Goal: Task Accomplishment & Management: Use online tool/utility

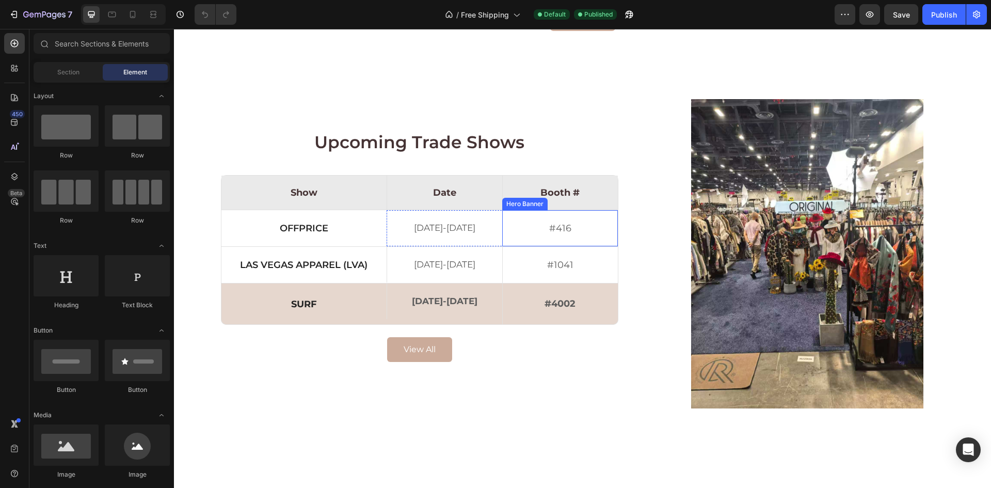
scroll to position [1290, 0]
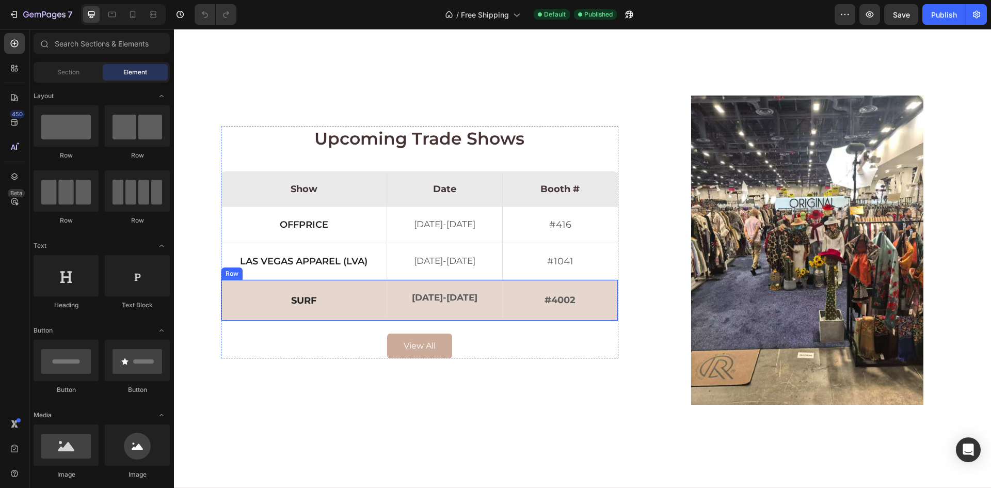
click at [364, 287] on div "surf Text Block" at bounding box center [303, 300] width 165 height 41
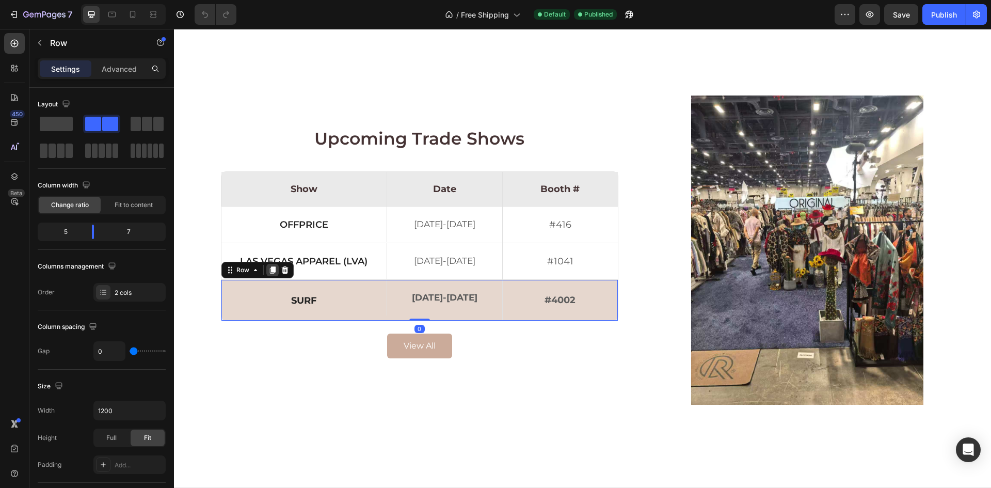
click at [268, 272] on icon at bounding box center [272, 270] width 8 height 8
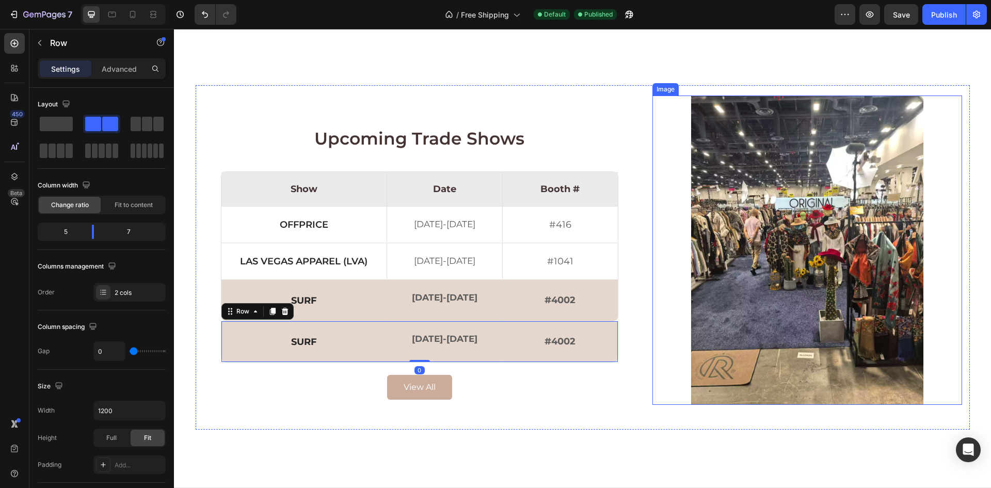
click at [658, 383] on img at bounding box center [806, 249] width 309 height 309
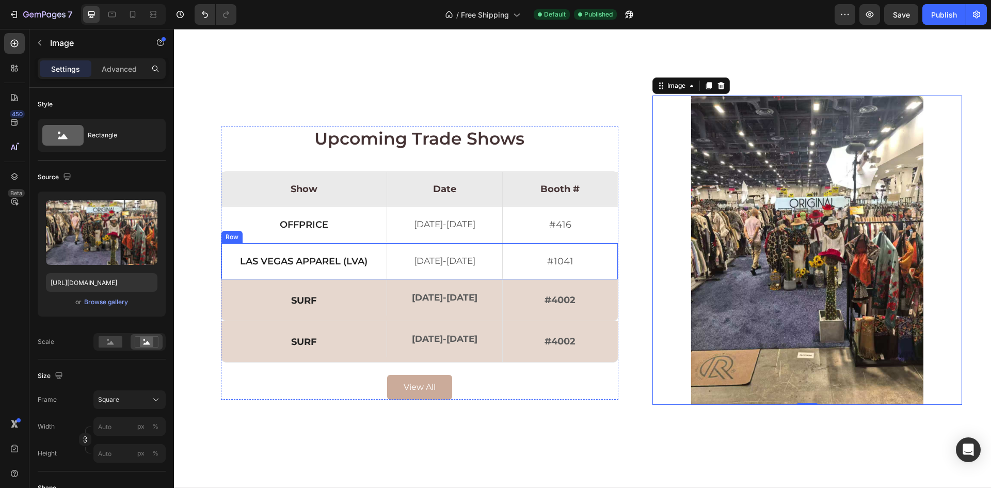
click at [373, 250] on div "Las vegas apparel (lva) Text Block" at bounding box center [303, 261] width 165 height 36
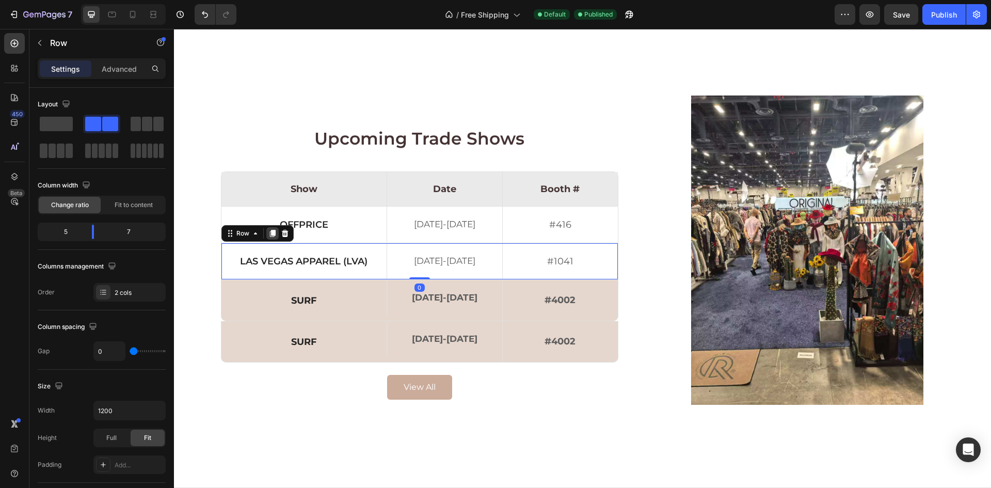
click at [268, 234] on icon at bounding box center [272, 233] width 8 height 8
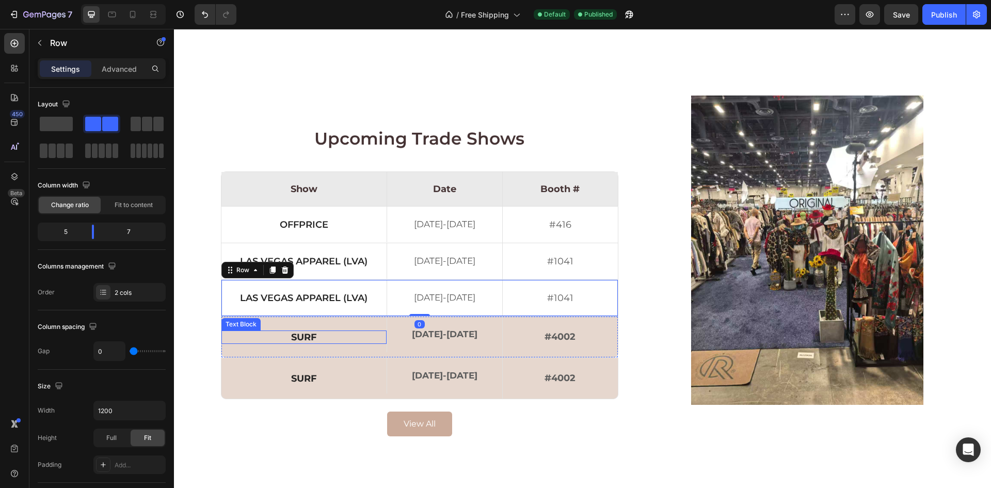
click at [294, 335] on p "surf" at bounding box center [303, 336] width 161 height 9
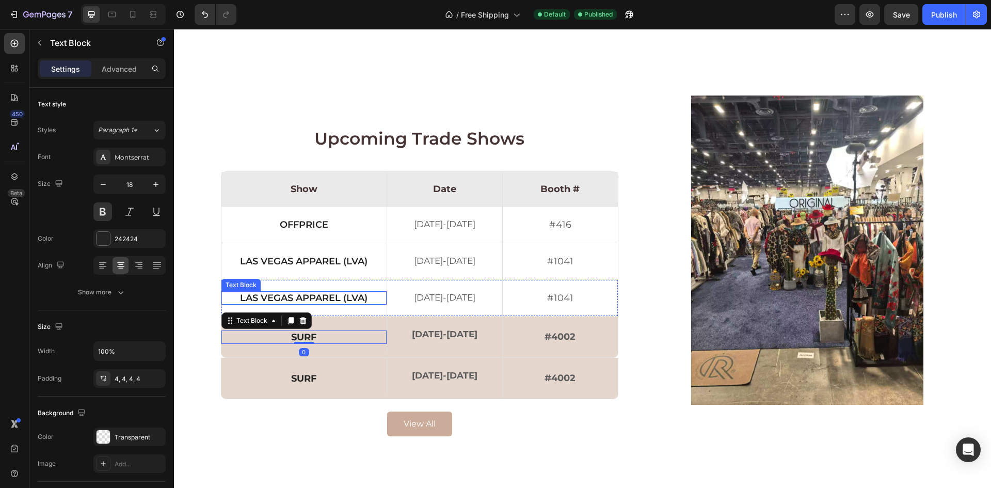
click at [260, 302] on p "Las vegas apparel (lva)" at bounding box center [303, 297] width 161 height 9
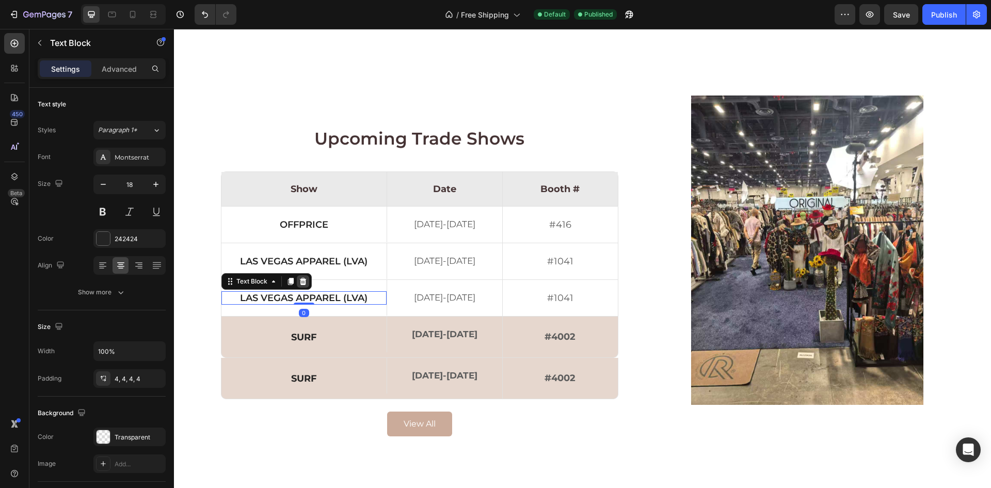
click at [300, 281] on icon at bounding box center [302, 281] width 7 height 7
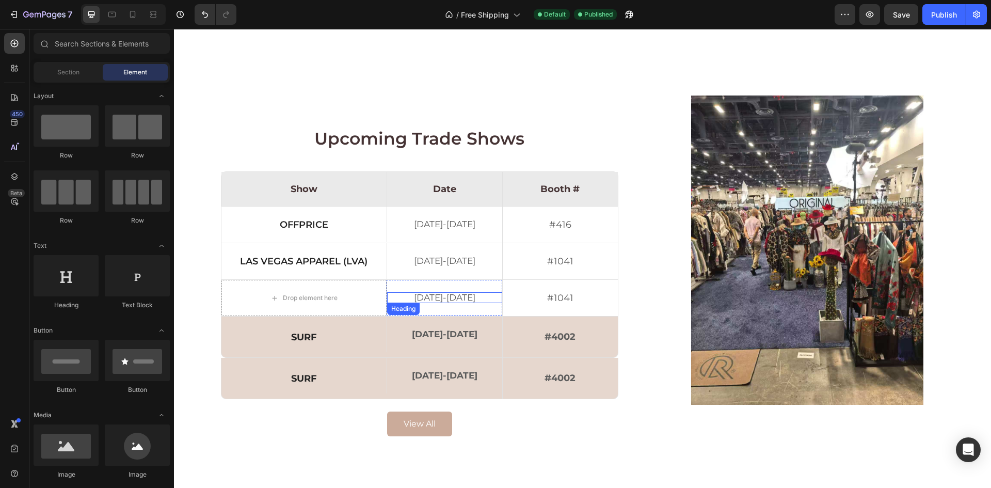
click at [396, 296] on h2 "[DATE]-[DATE]" at bounding box center [444, 297] width 115 height 11
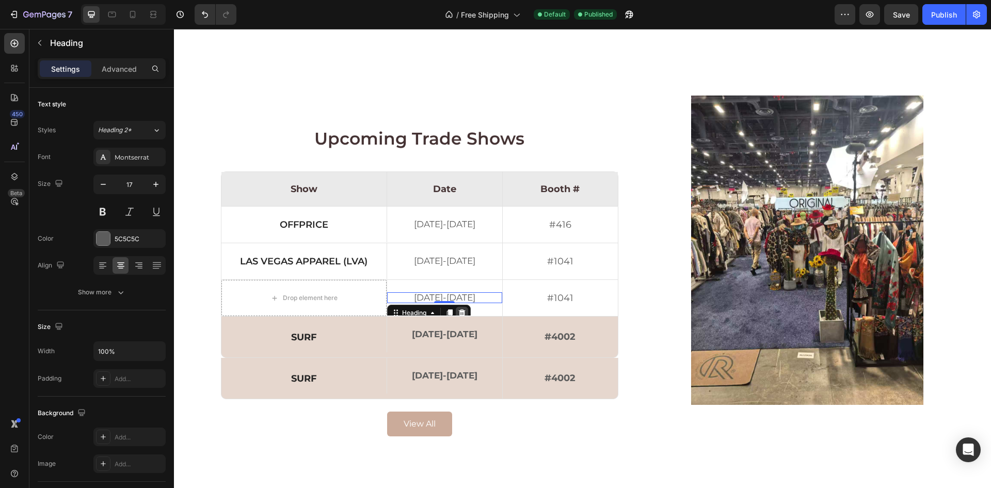
click at [458, 311] on icon at bounding box center [461, 312] width 7 height 7
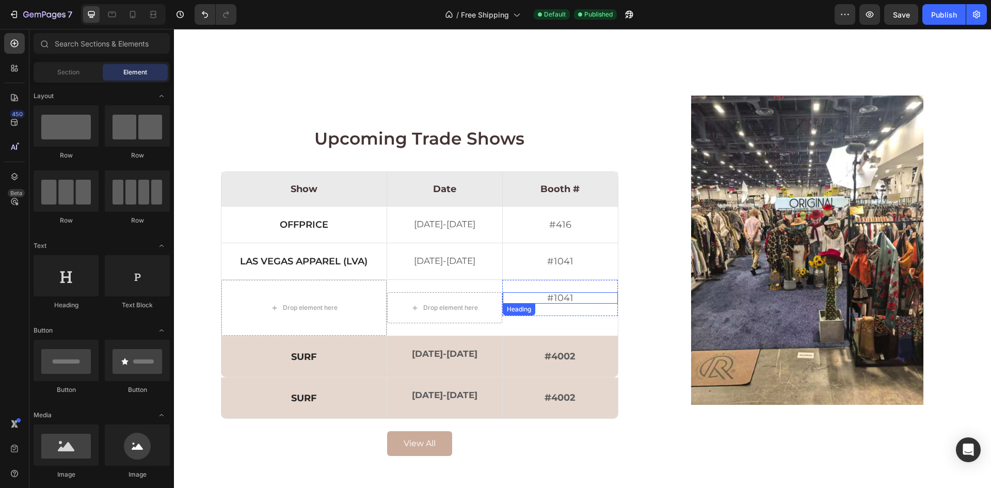
click at [549, 297] on h2 "#1041" at bounding box center [560, 297] width 115 height 11
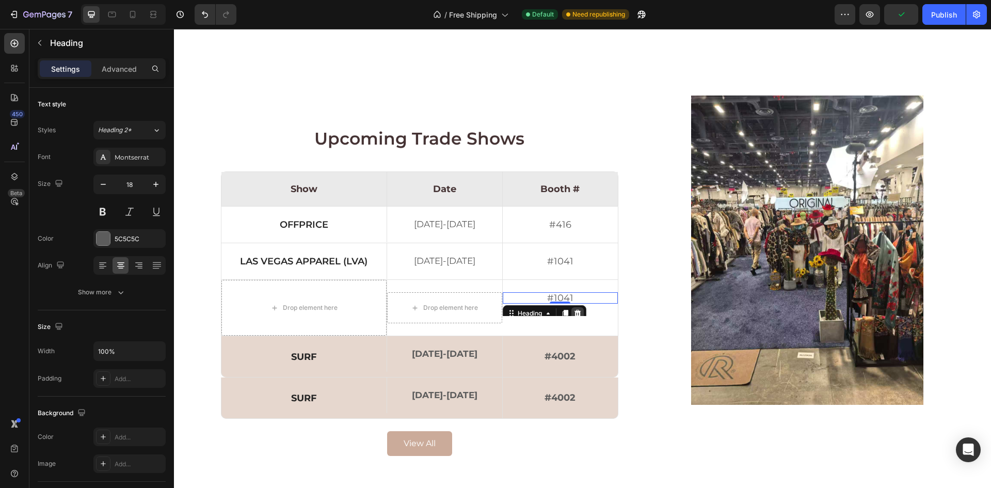
click at [574, 313] on icon at bounding box center [577, 313] width 7 height 7
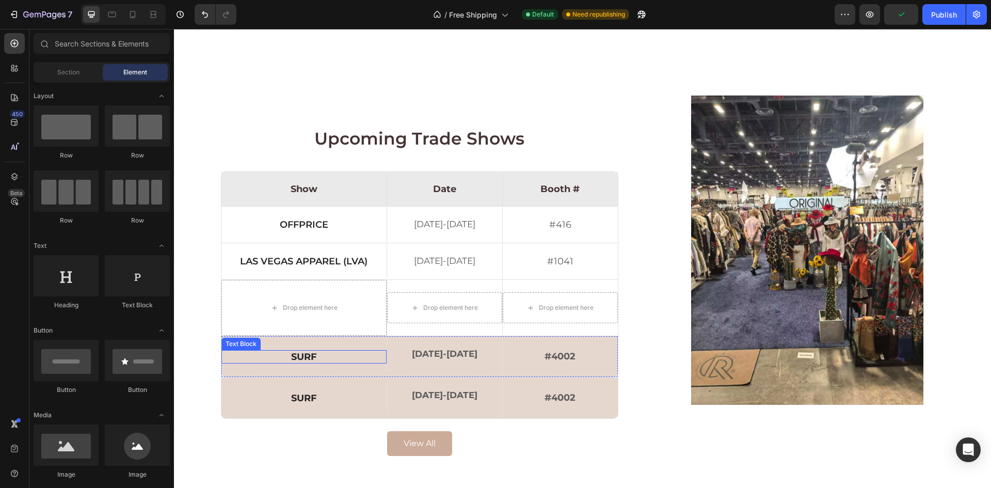
click at [296, 353] on p "surf" at bounding box center [303, 356] width 161 height 9
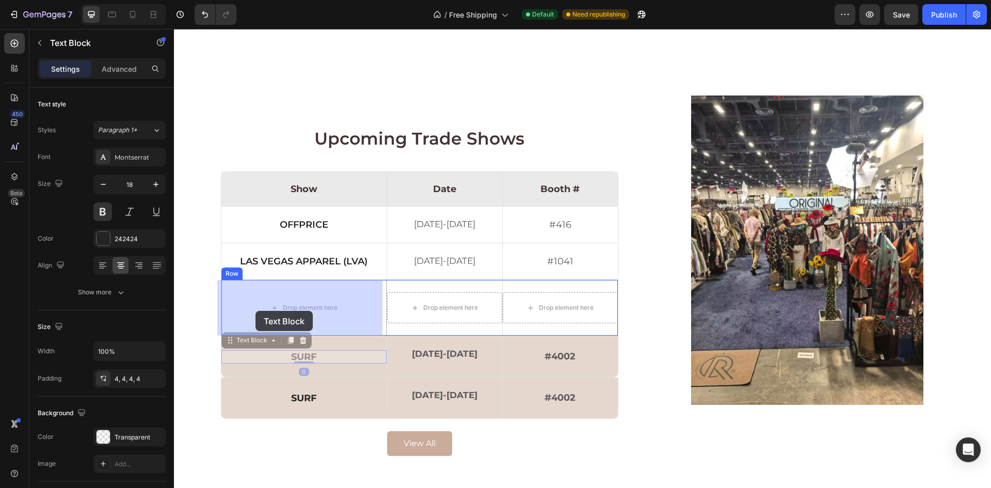
drag, startPoint x: 234, startPoint y: 340, endPoint x: 255, endPoint y: 311, distance: 36.1
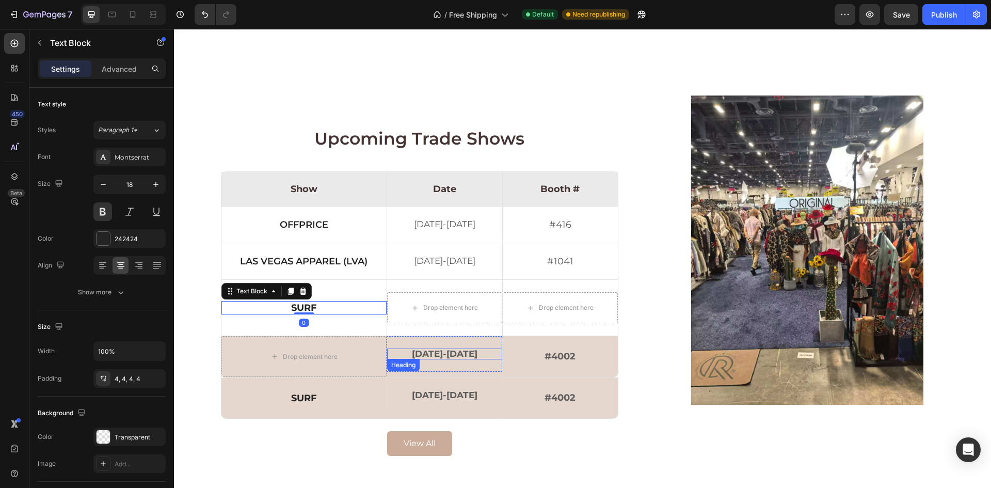
click at [420, 353] on h2 "[DATE]-[DATE]" at bounding box center [444, 353] width 115 height 11
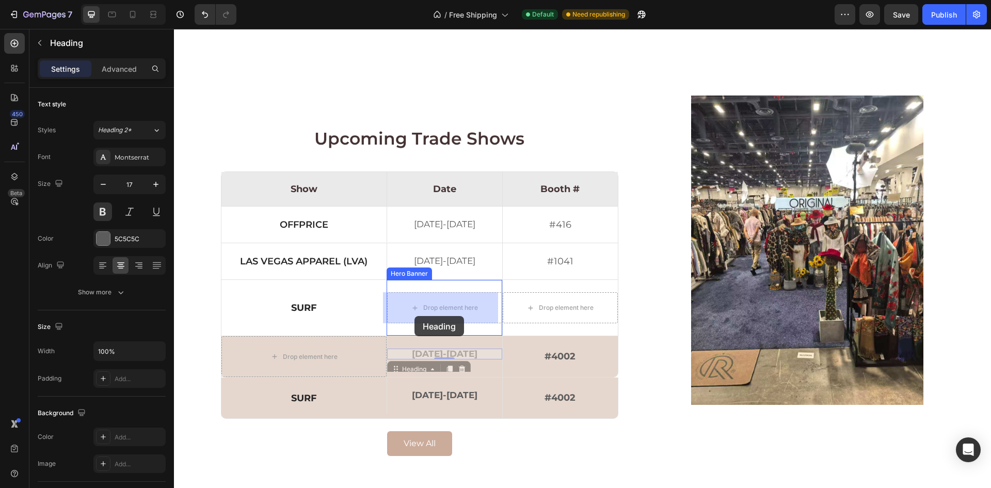
drag, startPoint x: 394, startPoint y: 366, endPoint x: 414, endPoint y: 316, distance: 53.3
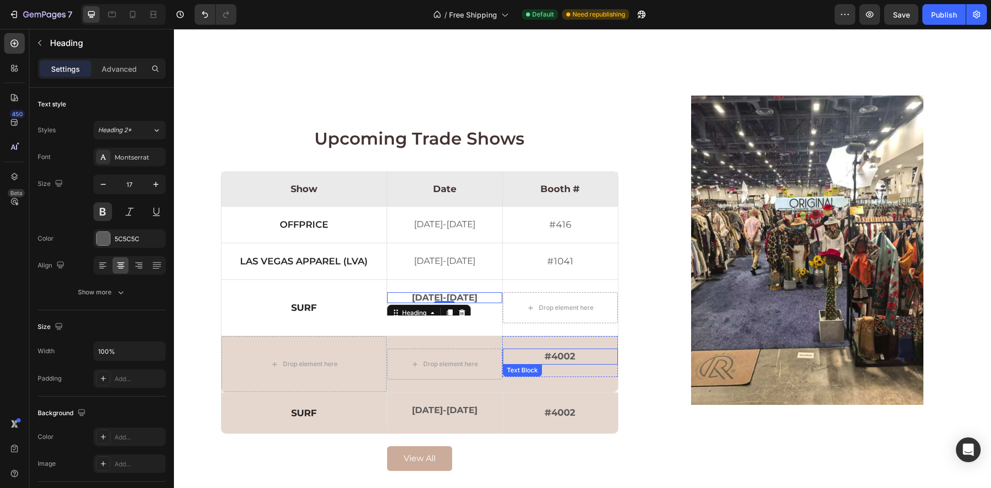
click at [538, 360] on p "#4002" at bounding box center [560, 356] width 113 height 14
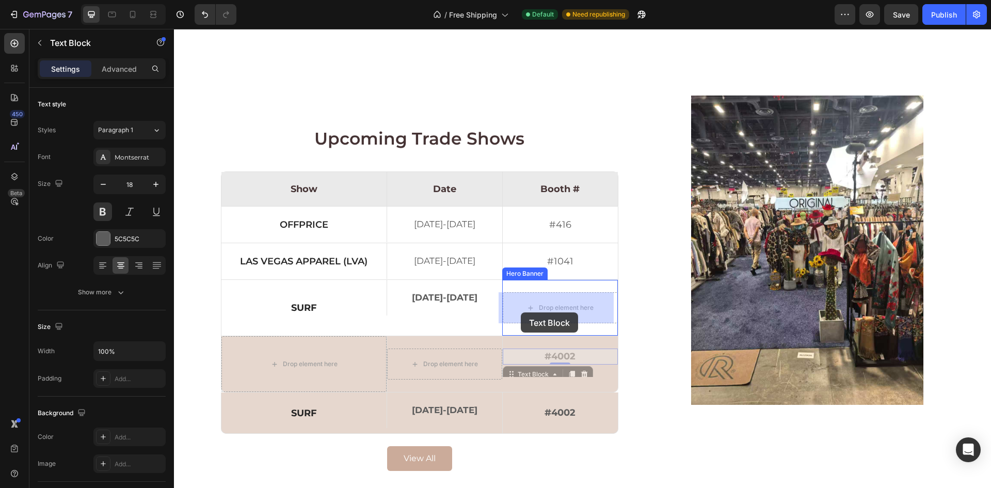
drag, startPoint x: 505, startPoint y: 370, endPoint x: 521, endPoint y: 312, distance: 60.0
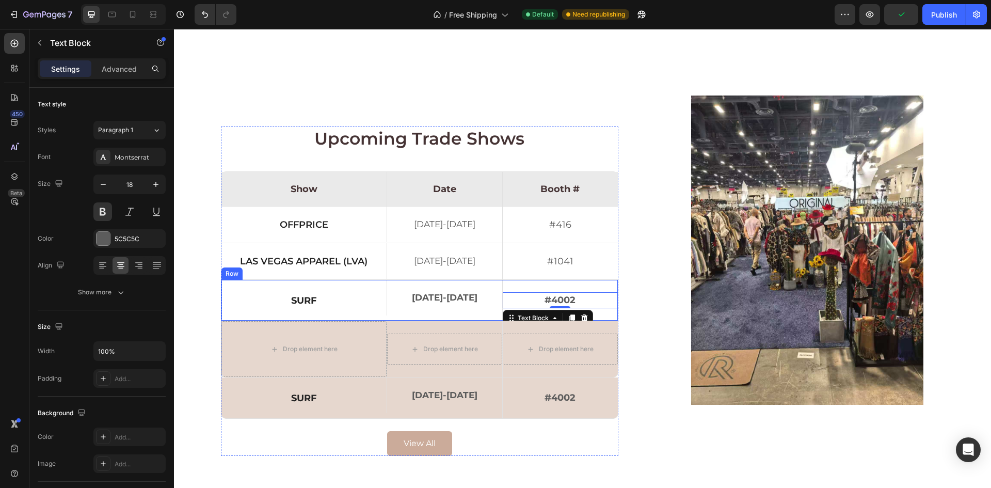
click at [374, 316] on div "surf Text Block" at bounding box center [303, 300] width 165 height 41
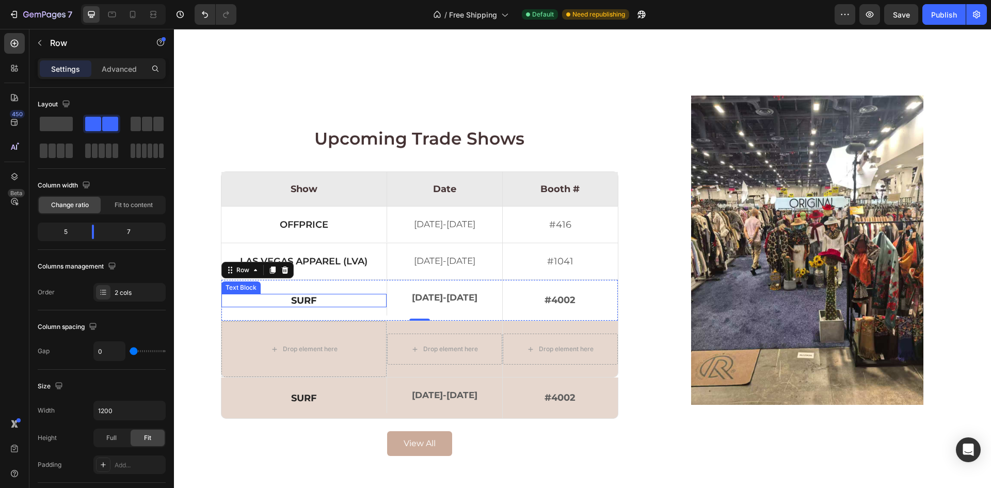
click at [365, 299] on p "surf" at bounding box center [303, 300] width 161 height 9
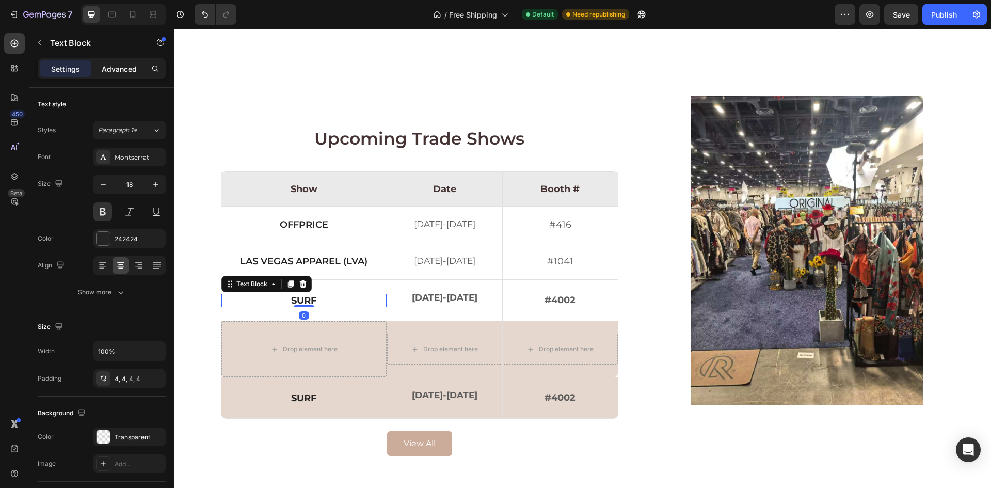
click at [114, 72] on p "Advanced" at bounding box center [119, 68] width 35 height 11
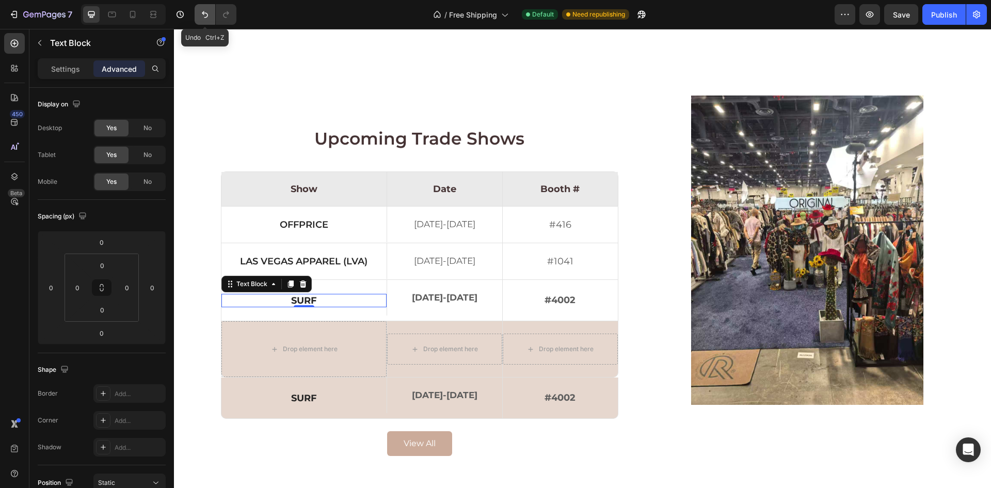
click at [209, 19] on icon "Undo/Redo" at bounding box center [205, 14] width 10 height 10
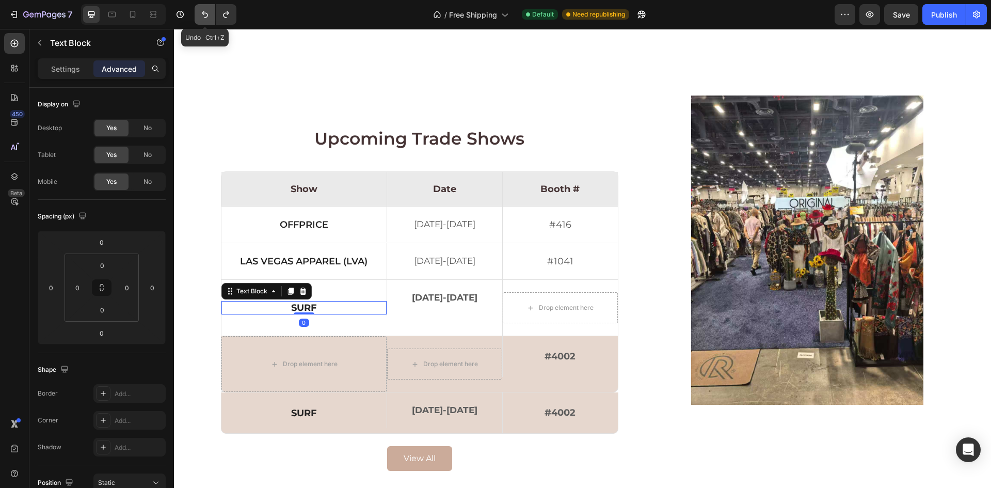
click at [209, 19] on icon "Undo/Redo" at bounding box center [205, 14] width 10 height 10
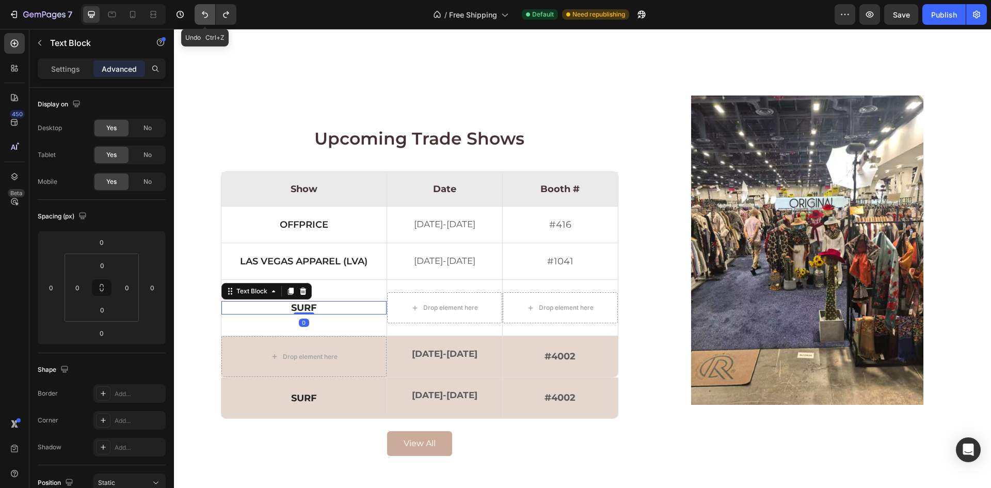
click at [209, 19] on icon "Undo/Redo" at bounding box center [205, 14] width 10 height 10
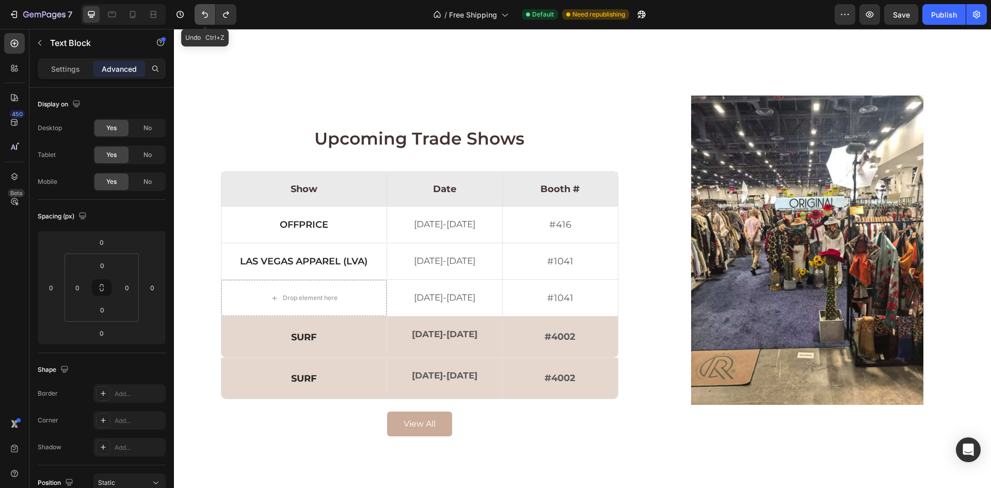
click at [209, 19] on icon "Undo/Redo" at bounding box center [205, 14] width 10 height 10
click at [301, 332] on p "surf" at bounding box center [303, 336] width 161 height 9
click at [328, 337] on p "surf" at bounding box center [303, 336] width 161 height 9
click at [291, 378] on p "surf" at bounding box center [303, 378] width 161 height 9
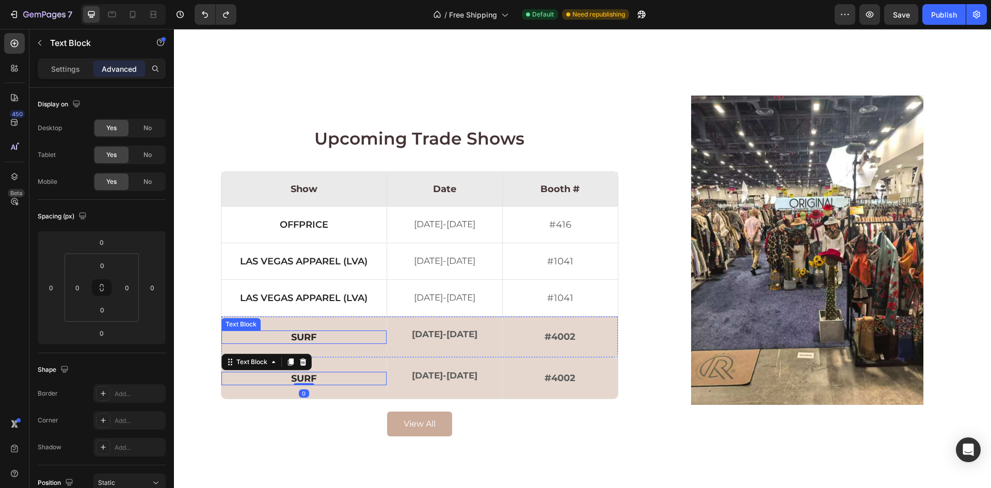
click at [295, 333] on p "surf" at bounding box center [303, 336] width 161 height 9
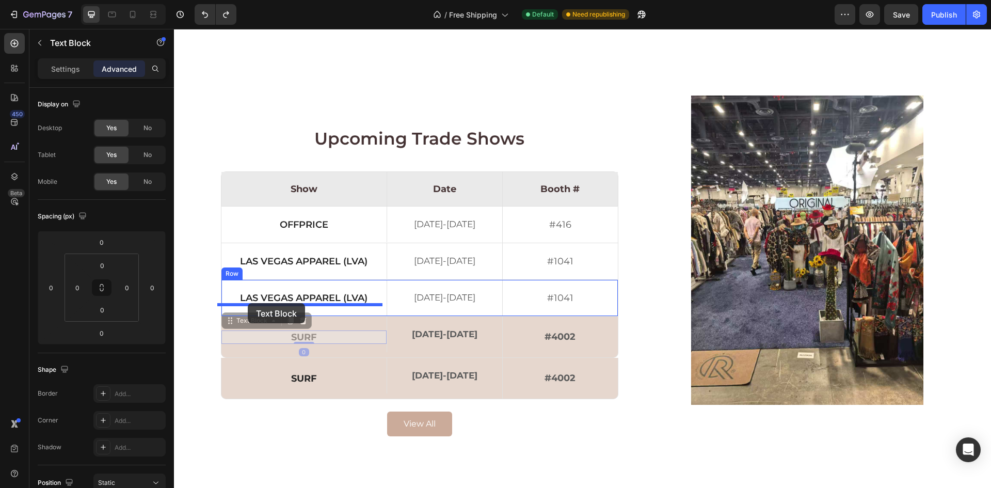
drag, startPoint x: 230, startPoint y: 322, endPoint x: 248, endPoint y: 303, distance: 25.9
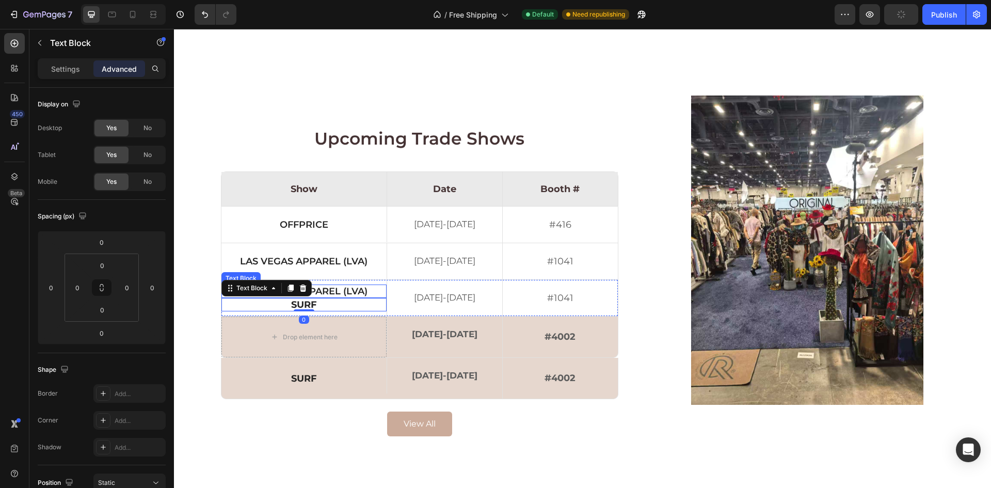
click at [348, 291] on p "Las vegas apparel (lva)" at bounding box center [303, 290] width 161 height 9
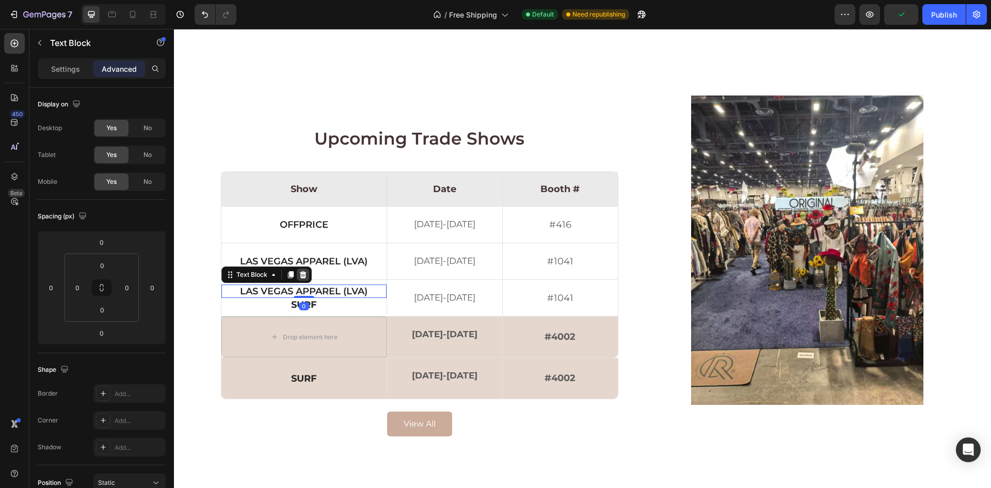
click at [299, 274] on icon at bounding box center [303, 274] width 8 height 8
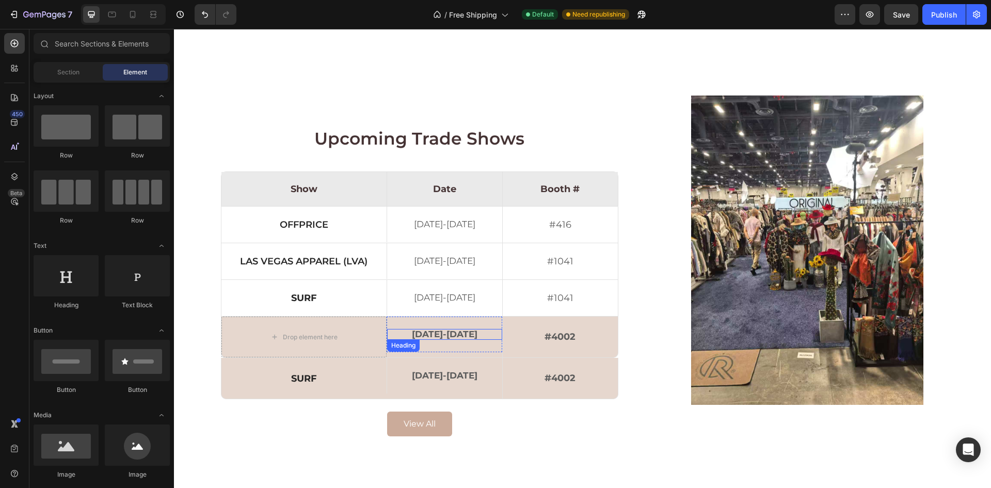
click at [442, 331] on h2 "[DATE]-[DATE]" at bounding box center [444, 334] width 115 height 11
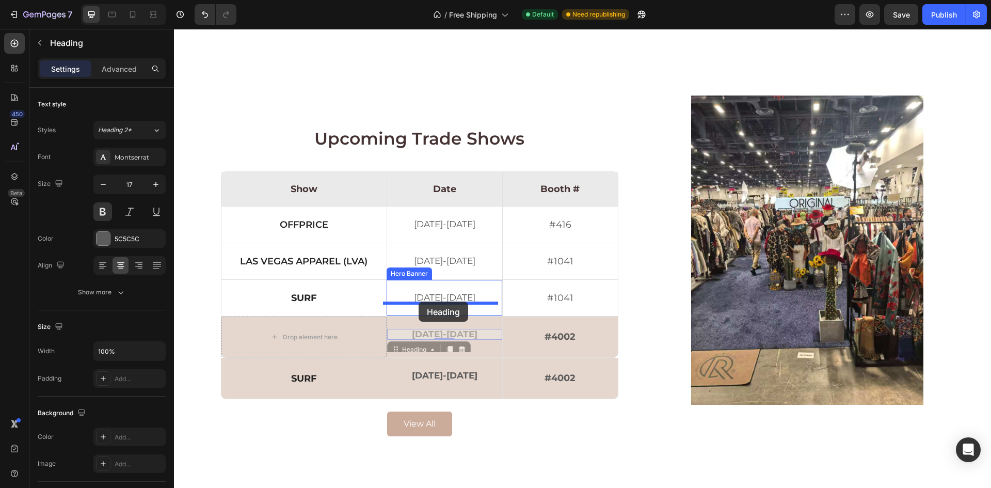
drag, startPoint x: 393, startPoint y: 349, endPoint x: 419, endPoint y: 301, distance: 54.5
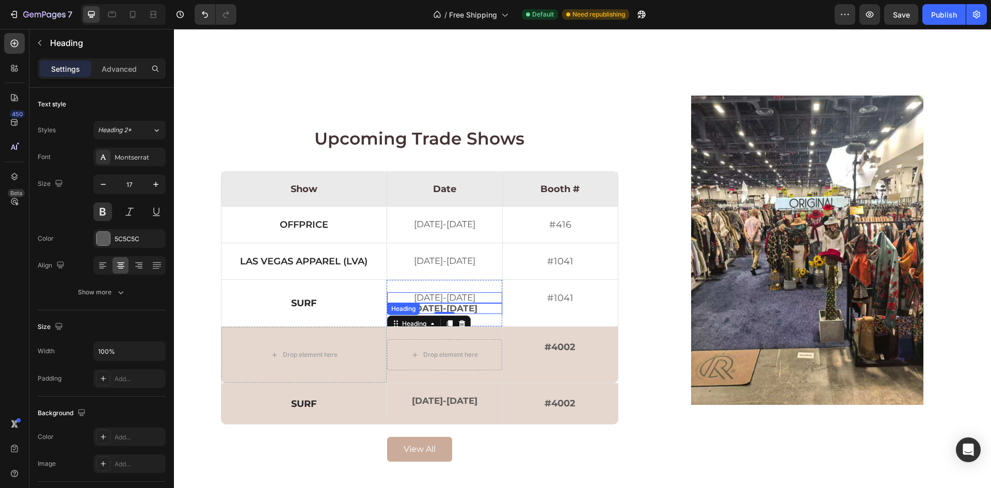
click at [469, 299] on h2 "[DATE]-[DATE]" at bounding box center [444, 297] width 115 height 11
click at [460, 315] on icon at bounding box center [461, 312] width 7 height 7
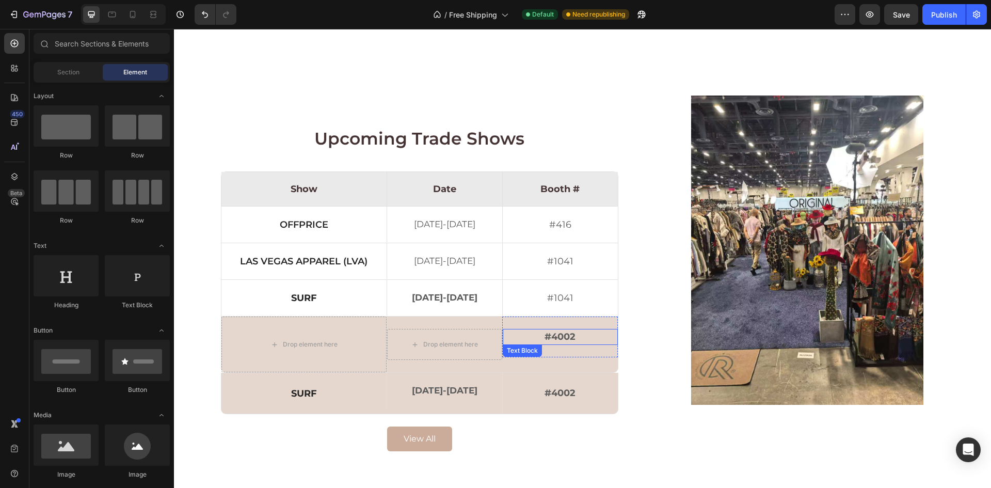
click at [539, 339] on p "#4002" at bounding box center [560, 337] width 113 height 14
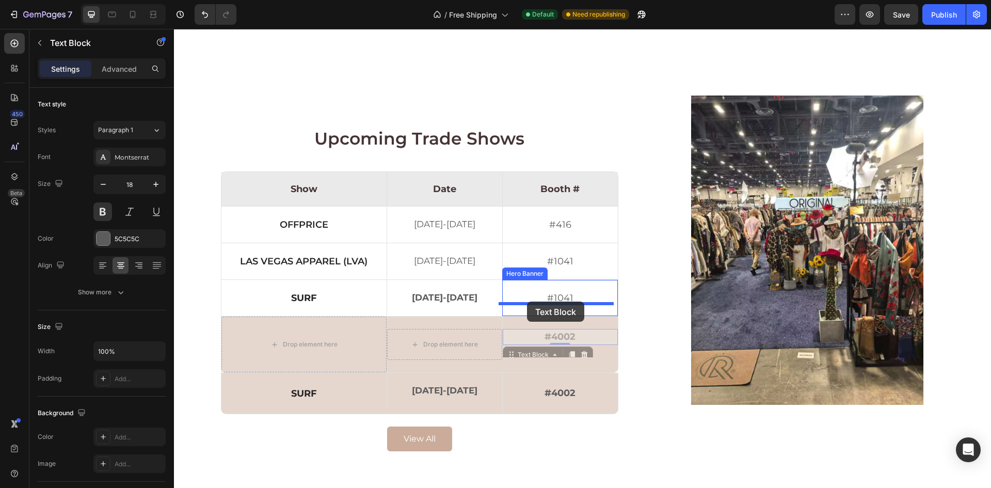
drag, startPoint x: 506, startPoint y: 351, endPoint x: 527, endPoint y: 301, distance: 54.1
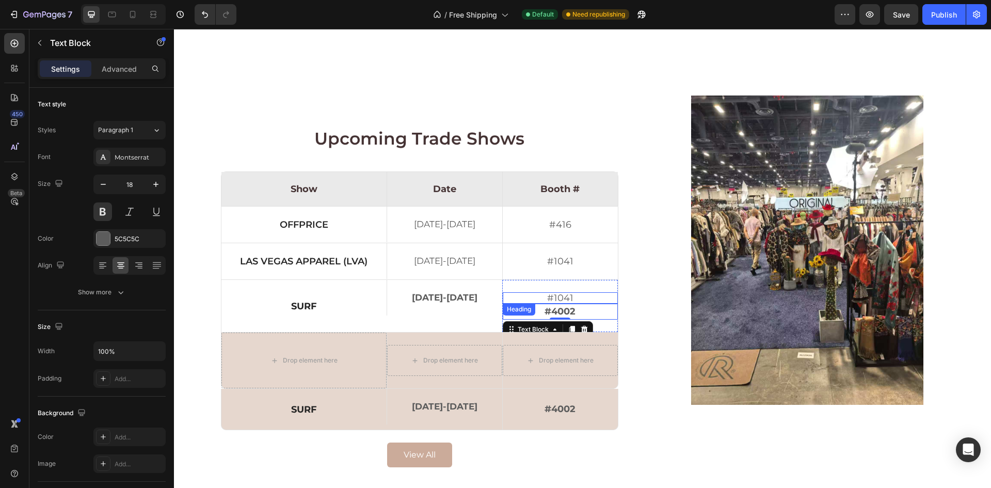
click at [570, 299] on h2 "#1041" at bounding box center [560, 297] width 115 height 11
click at [578, 309] on div at bounding box center [577, 313] width 12 height 12
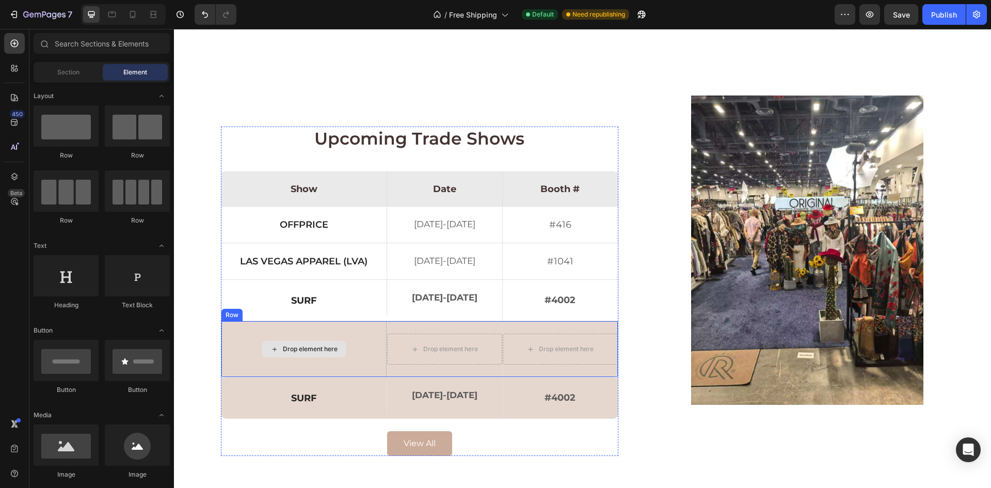
click at [291, 324] on div "Drop element here" at bounding box center [303, 349] width 165 height 56
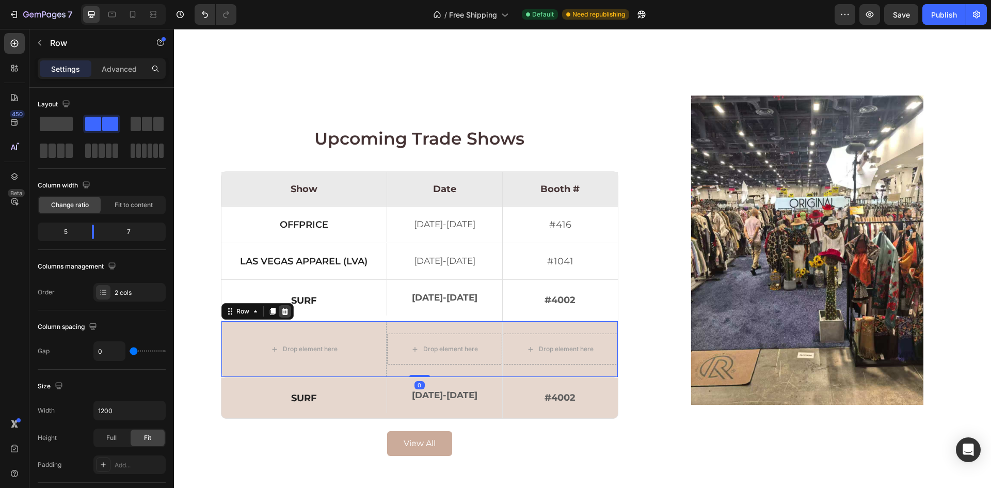
click at [284, 308] on icon at bounding box center [285, 311] width 8 height 8
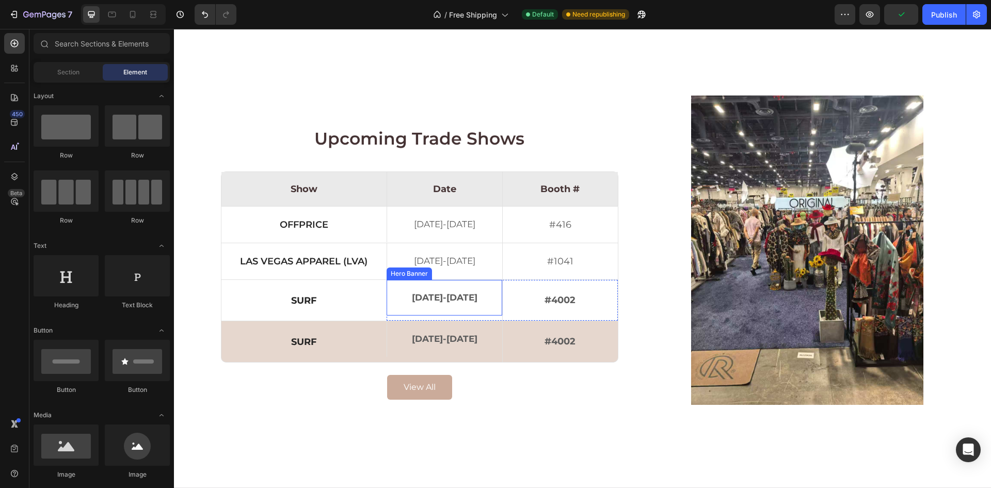
click at [388, 309] on div "[DATE]-[DATE] Heading" at bounding box center [444, 298] width 115 height 36
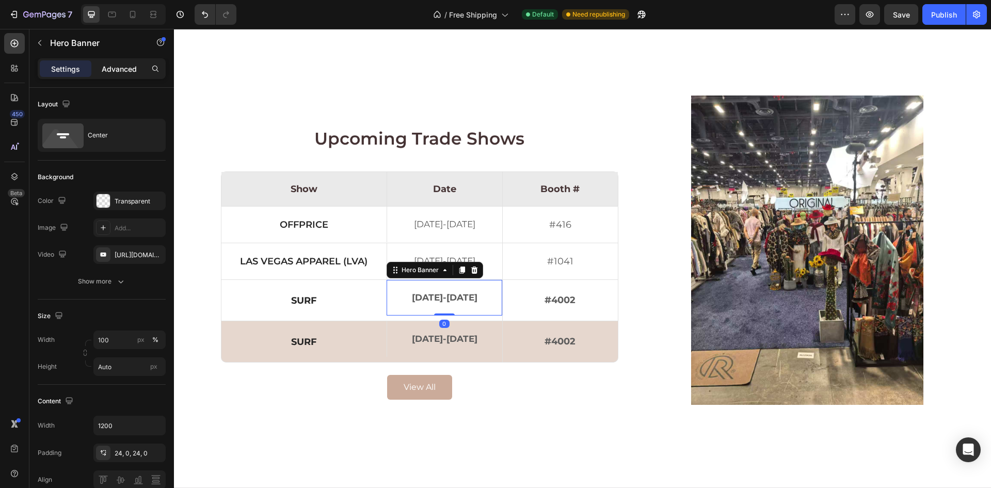
click at [109, 66] on p "Advanced" at bounding box center [119, 68] width 35 height 11
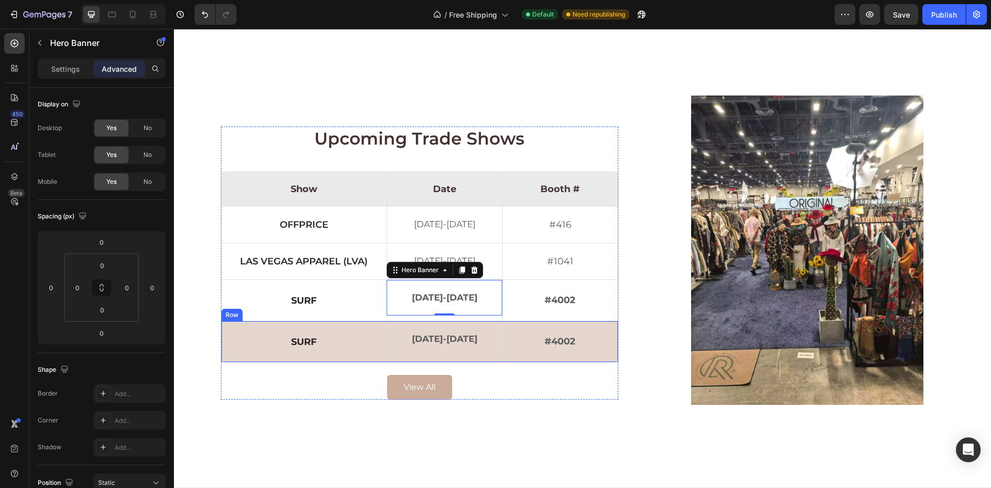
click at [379, 321] on div "surf Text Block" at bounding box center [303, 341] width 165 height 41
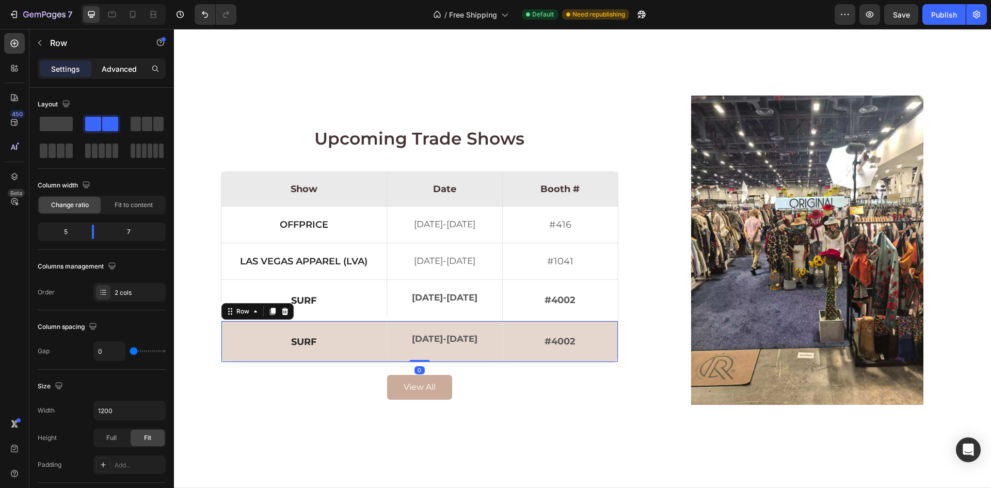
click at [106, 61] on div "Advanced" at bounding box center [119, 68] width 52 height 17
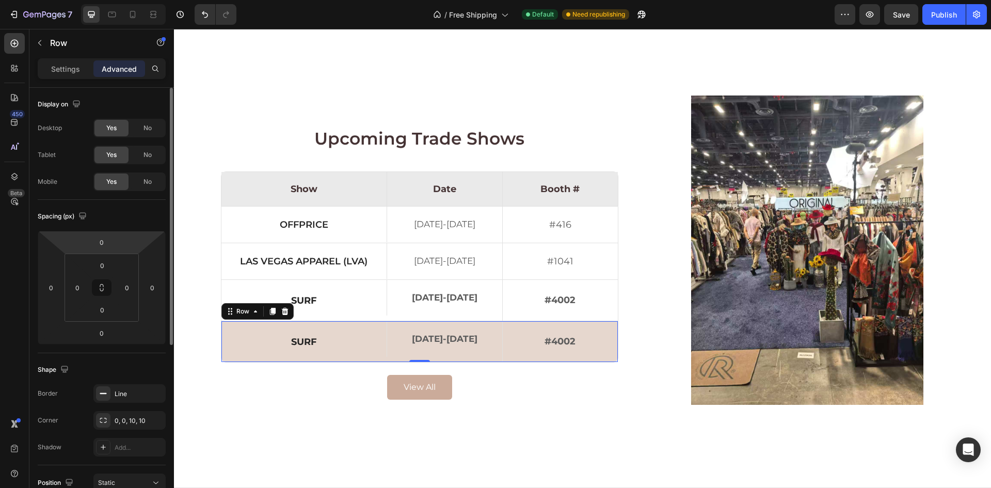
click at [106, 238] on input "0" at bounding box center [101, 241] width 21 height 15
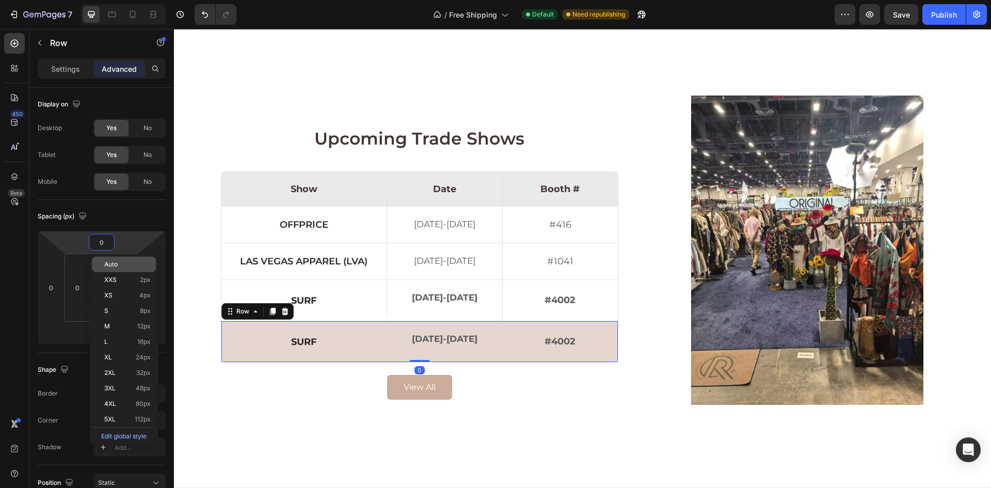
click at [107, 258] on div "Auto" at bounding box center [124, 263] width 64 height 15
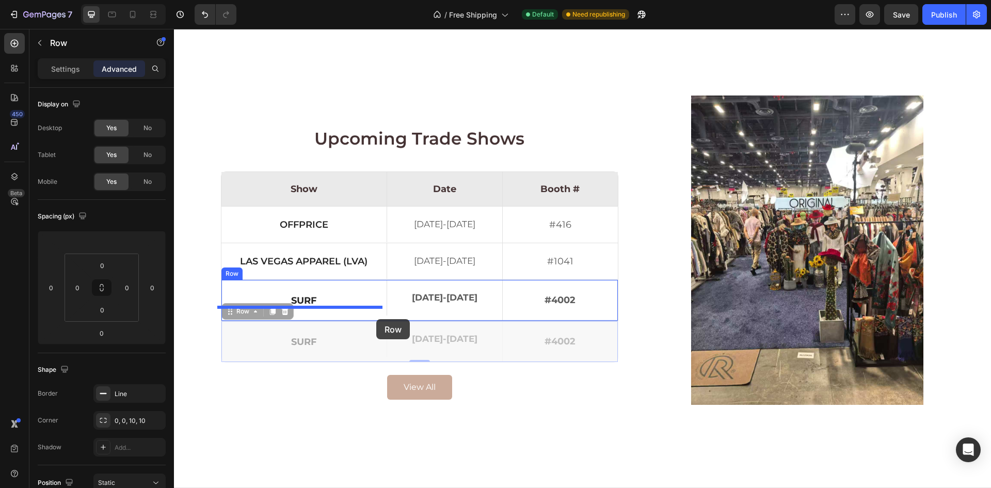
drag, startPoint x: 238, startPoint y: 314, endPoint x: 376, endPoint y: 319, distance: 138.4
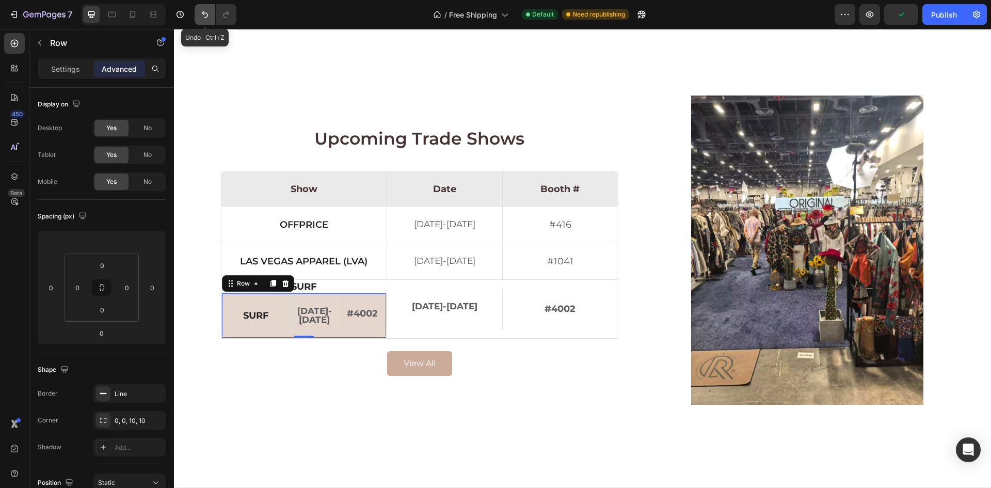
click at [201, 17] on icon "Undo/Redo" at bounding box center [205, 14] width 10 height 10
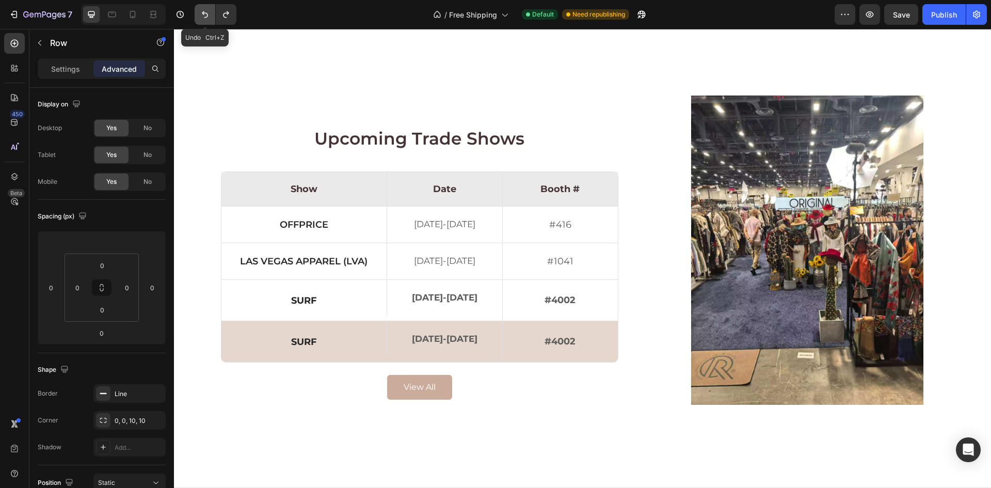
click at [203, 17] on icon "Undo/Redo" at bounding box center [205, 14] width 10 height 10
type input "0"
click at [203, 17] on icon "Undo/Redo" at bounding box center [205, 14] width 10 height 10
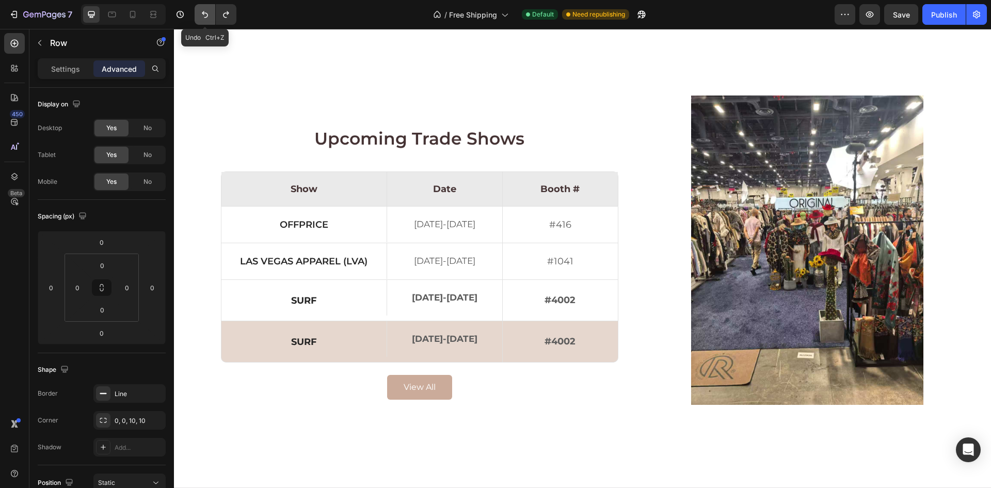
click at [203, 17] on icon "Undo/Redo" at bounding box center [205, 14] width 10 height 10
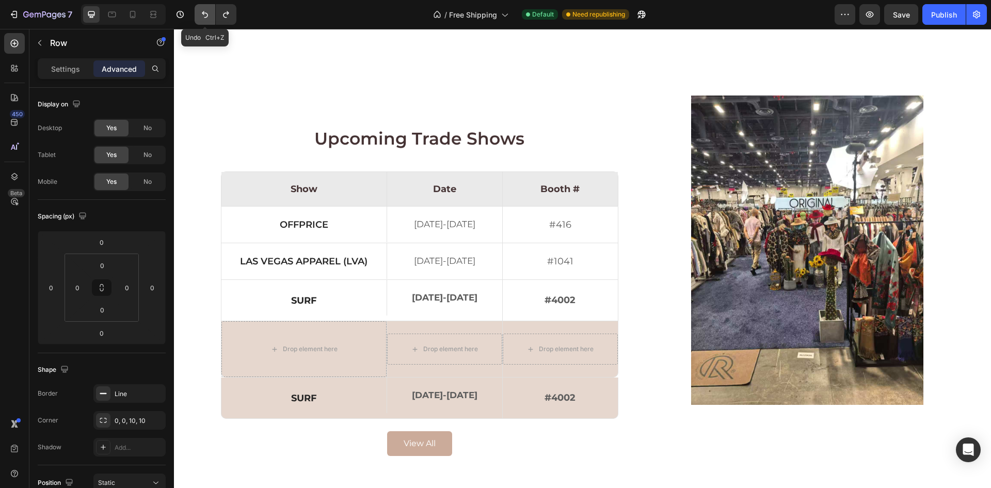
click at [203, 17] on icon "Undo/Redo" at bounding box center [205, 14] width 10 height 10
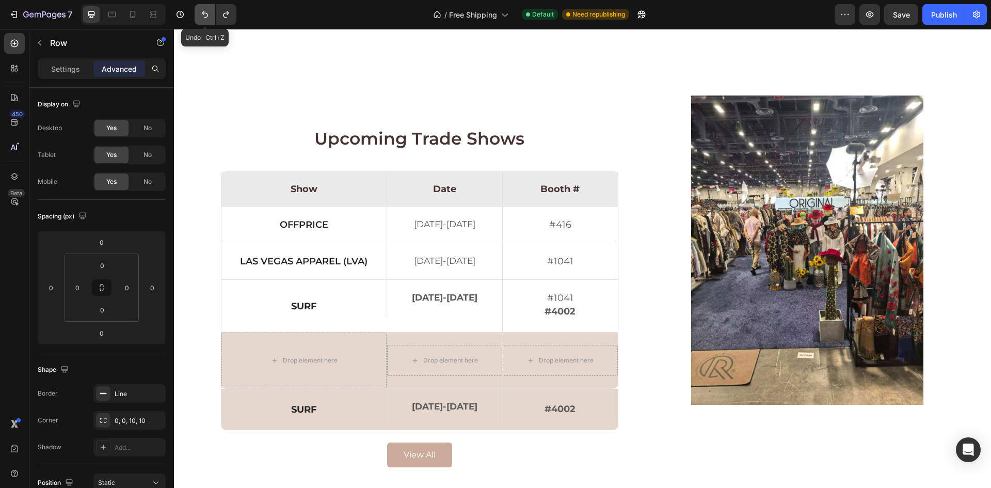
click at [203, 17] on icon "Undo/Redo" at bounding box center [205, 14] width 10 height 10
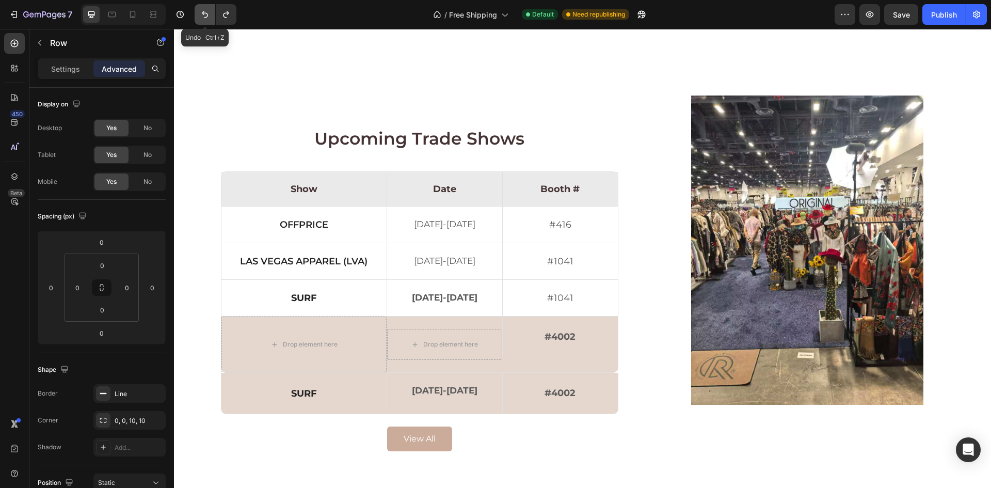
click at [203, 17] on icon "Undo/Redo" at bounding box center [205, 14] width 10 height 10
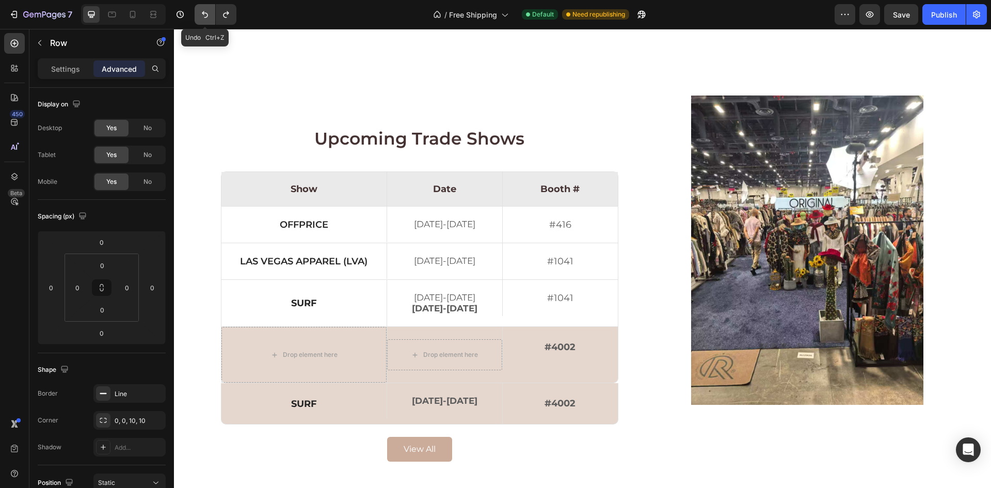
click at [203, 17] on icon "Undo/Redo" at bounding box center [205, 14] width 10 height 10
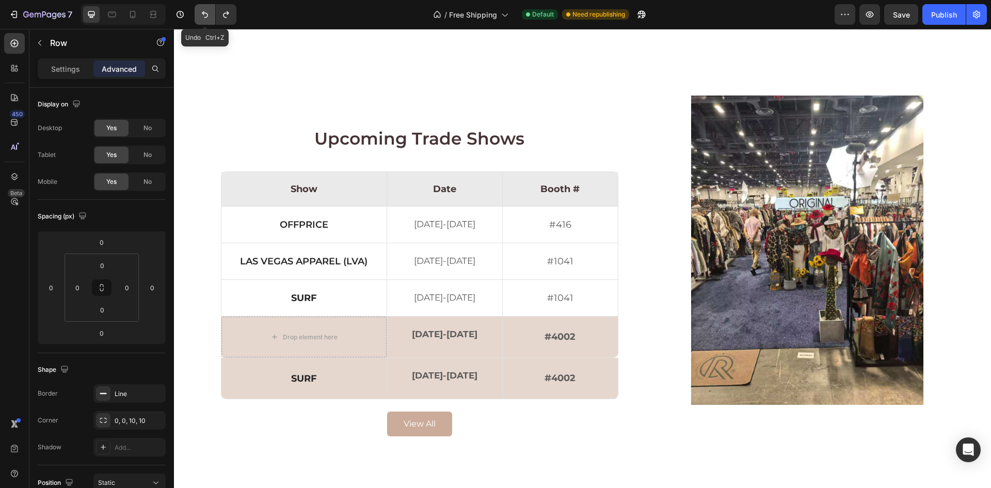
click at [203, 17] on icon "Undo/Redo" at bounding box center [205, 14] width 10 height 10
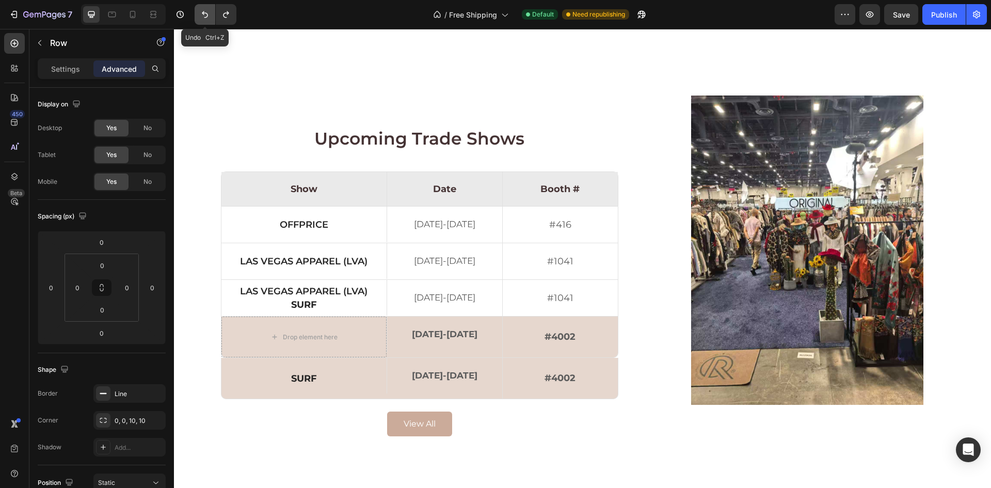
click at [203, 17] on icon "Undo/Redo" at bounding box center [205, 14] width 10 height 10
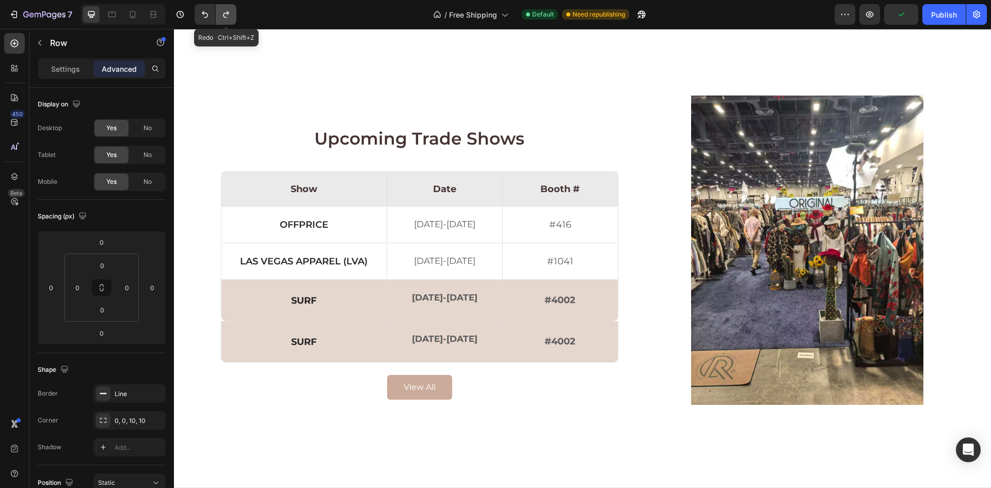
click at [223, 15] on icon "Undo/Redo" at bounding box center [226, 14] width 6 height 7
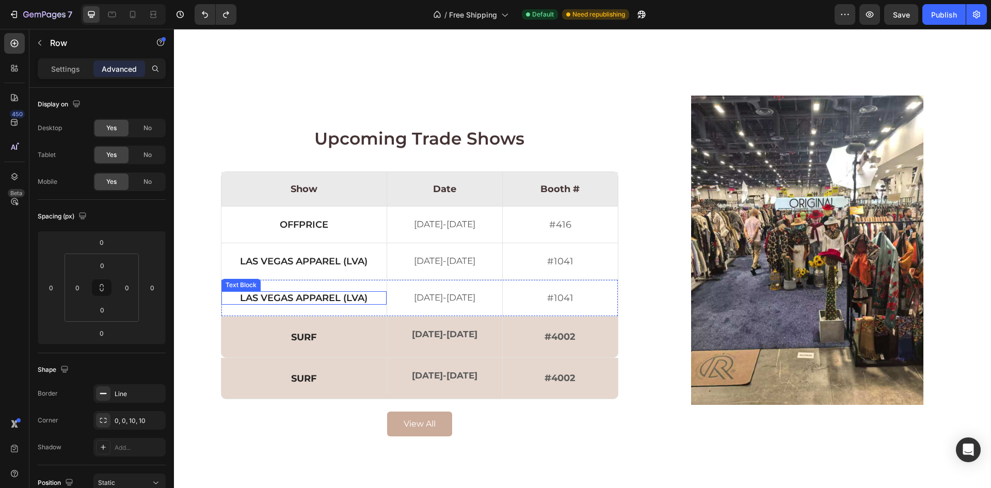
click at [286, 297] on p "Las vegas apparel (lva)" at bounding box center [303, 297] width 161 height 9
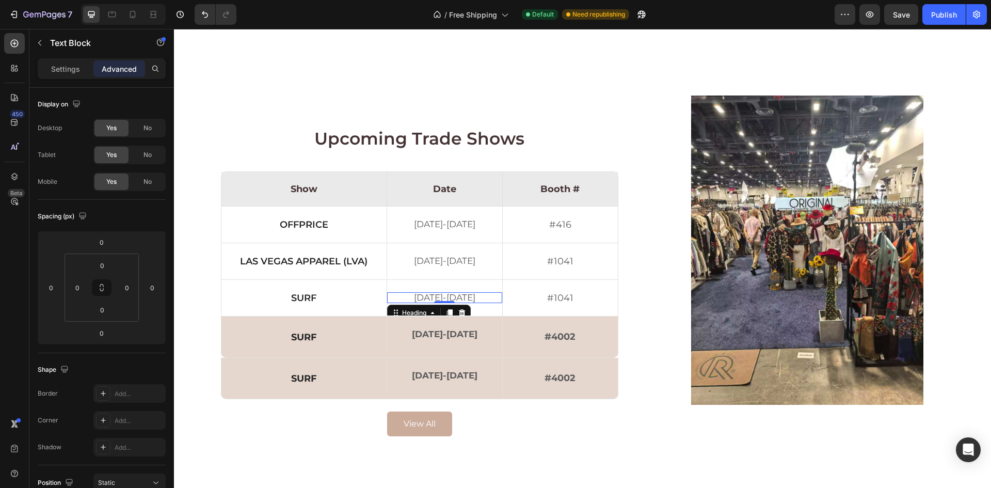
click at [457, 296] on h2 "[DATE]-[DATE]" at bounding box center [444, 297] width 115 height 11
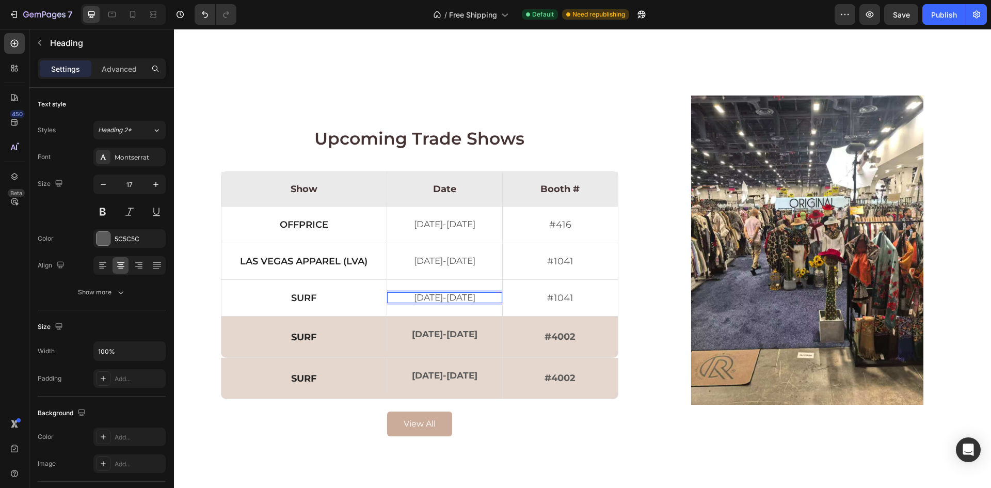
click at [457, 296] on h2 "[DATE]-[DATE]" at bounding box center [444, 297] width 115 height 11
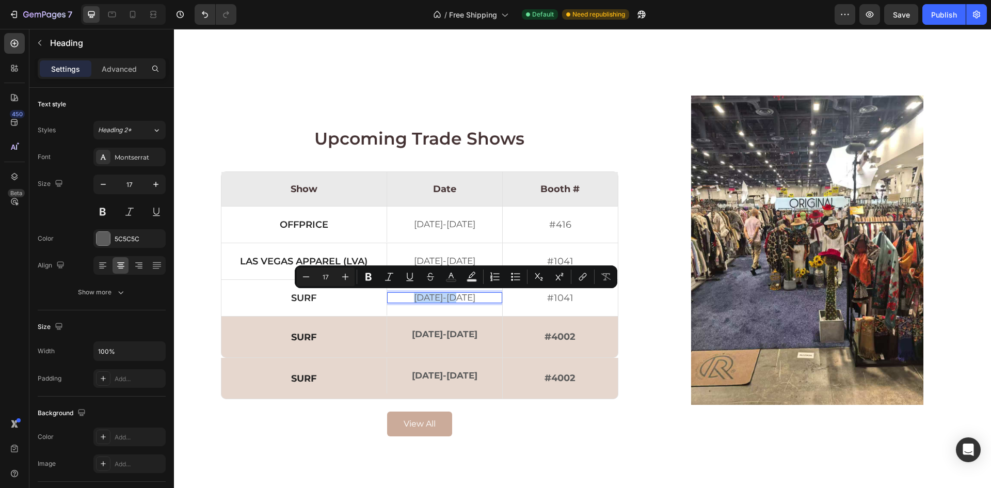
click at [457, 296] on p "[DATE]-[DATE]" at bounding box center [444, 297] width 113 height 9
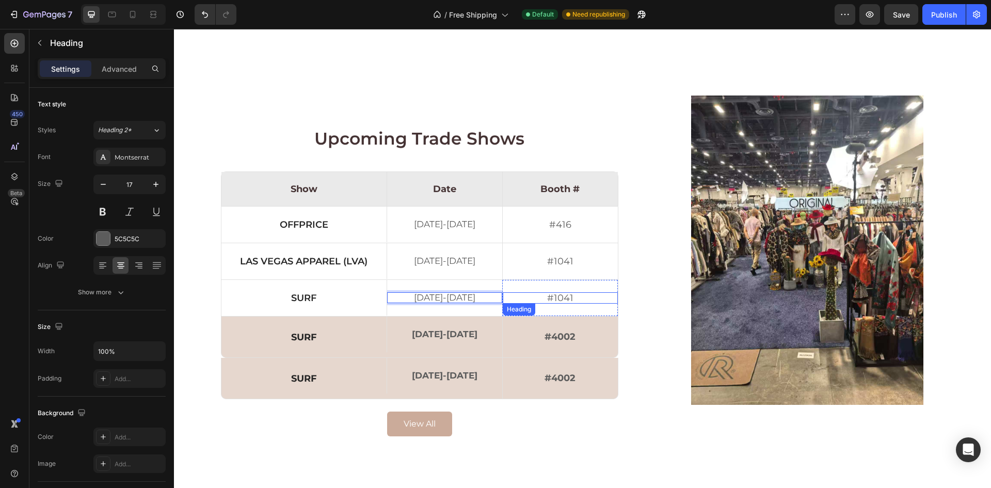
click at [548, 297] on h2 "#1041" at bounding box center [560, 297] width 115 height 11
click at [360, 363] on div "surf Text Block" at bounding box center [303, 378] width 165 height 41
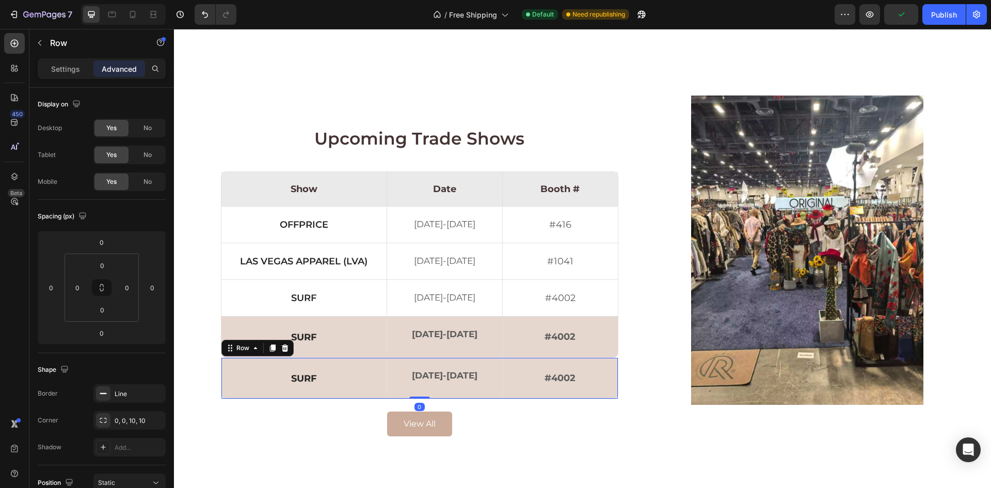
click at [281, 349] on icon at bounding box center [284, 347] width 7 height 7
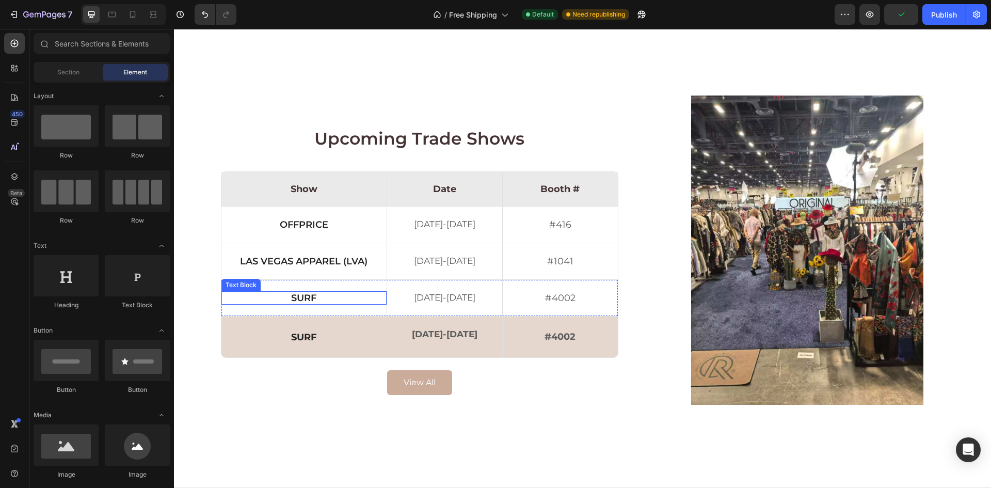
click at [299, 296] on p "Surf" at bounding box center [303, 297] width 161 height 9
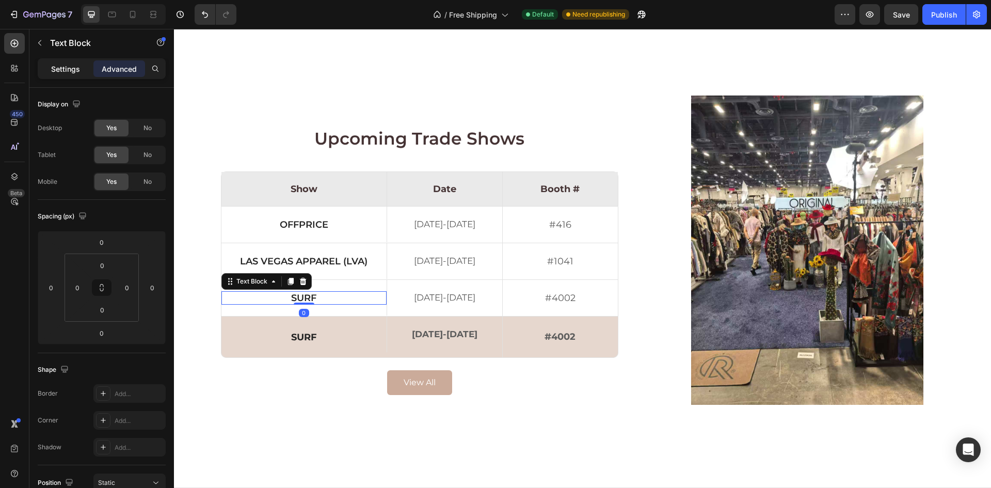
click at [65, 74] on div "Settings" at bounding box center [66, 68] width 52 height 17
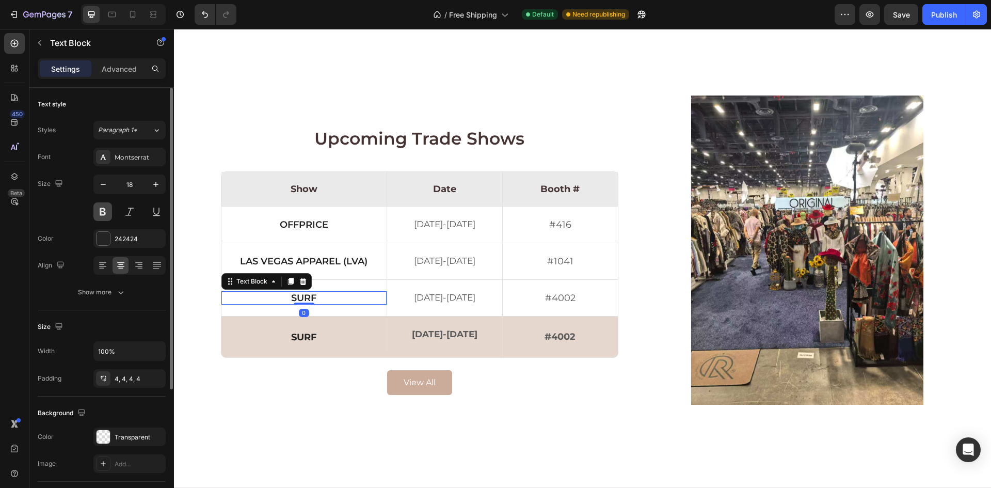
click at [105, 217] on button at bounding box center [102, 211] width 19 height 19
click at [420, 298] on p "[DATE]-[DATE]" at bounding box center [444, 297] width 113 height 9
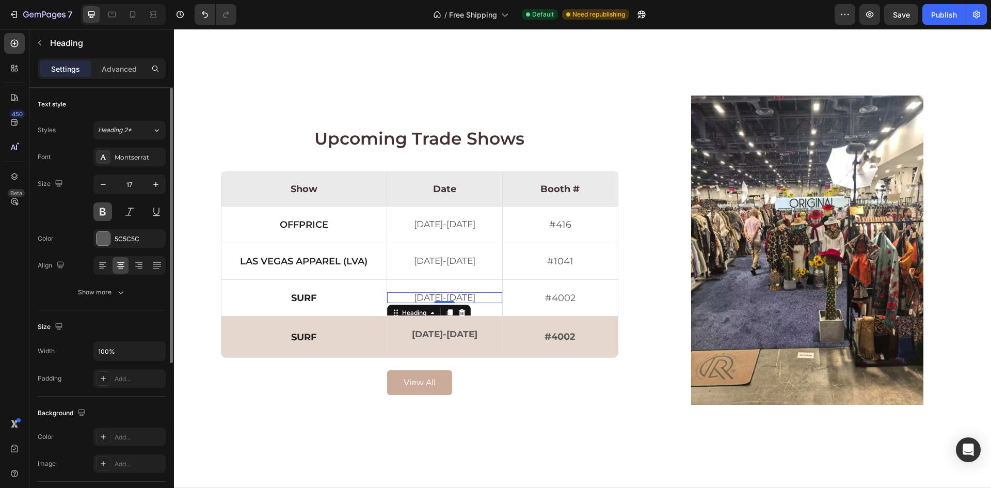
click at [104, 212] on button at bounding box center [102, 211] width 19 height 19
click at [564, 295] on p "#4002" at bounding box center [560, 297] width 113 height 9
click at [109, 216] on button at bounding box center [102, 211] width 19 height 19
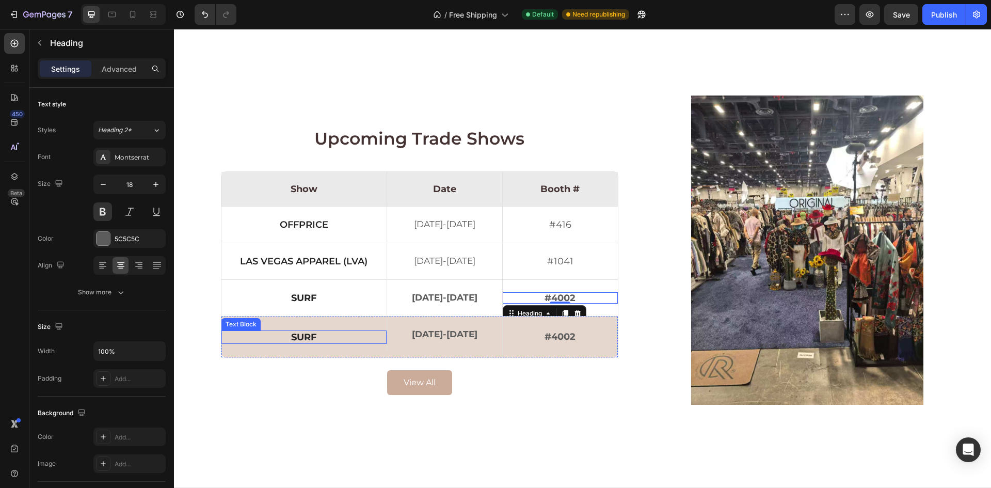
click at [306, 335] on p "surf" at bounding box center [303, 336] width 161 height 9
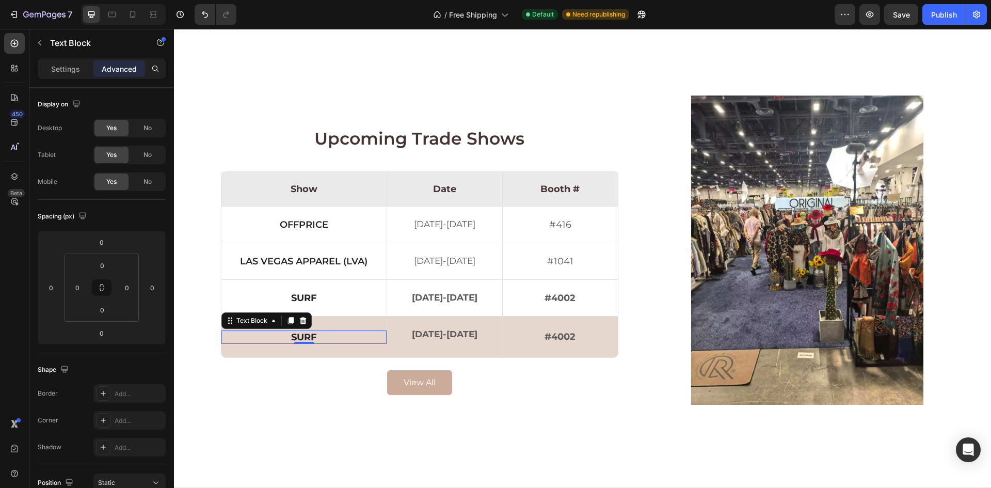
click at [306, 335] on p "surf" at bounding box center [303, 336] width 161 height 9
click at [451, 337] on h2 "[DATE]-[DATE]" at bounding box center [444, 334] width 115 height 11
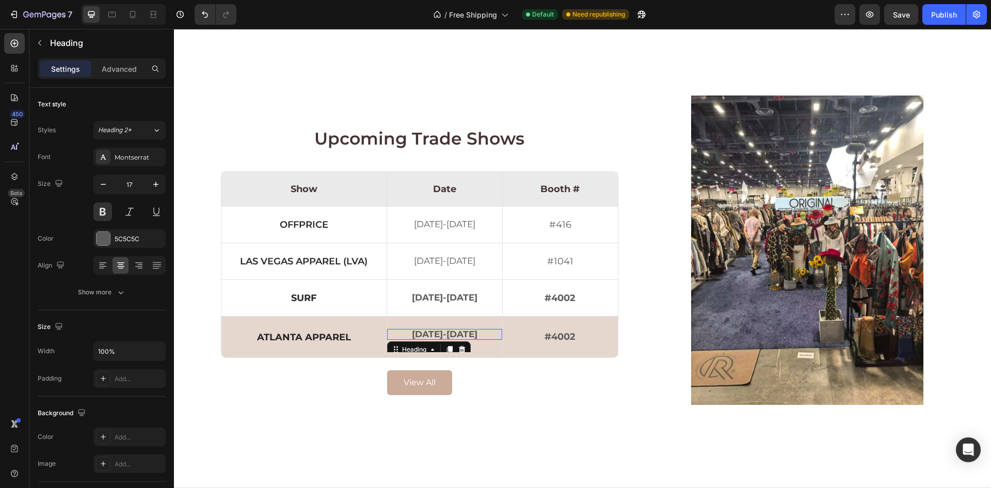
click at [451, 337] on h2 "[DATE]-[DATE]" at bounding box center [444, 334] width 115 height 11
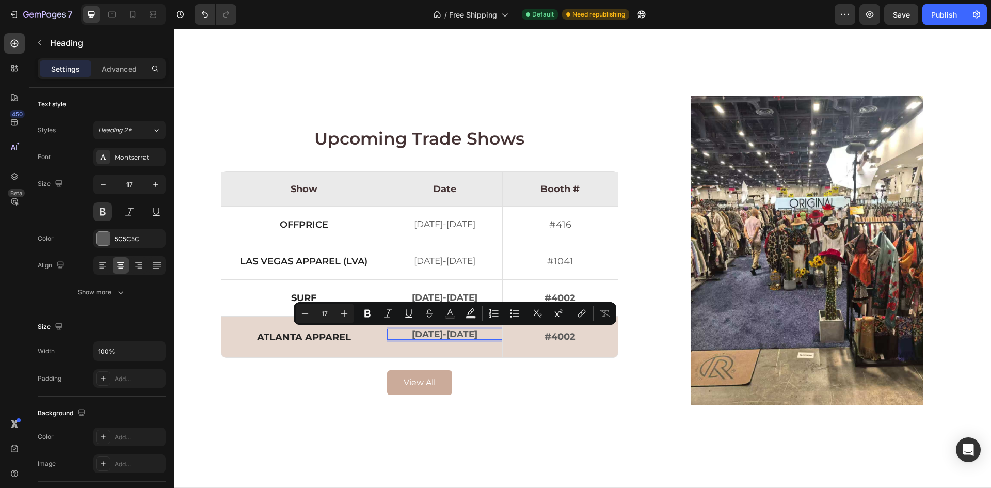
click at [451, 337] on p "[DATE]-[DATE]" at bounding box center [444, 334] width 113 height 9
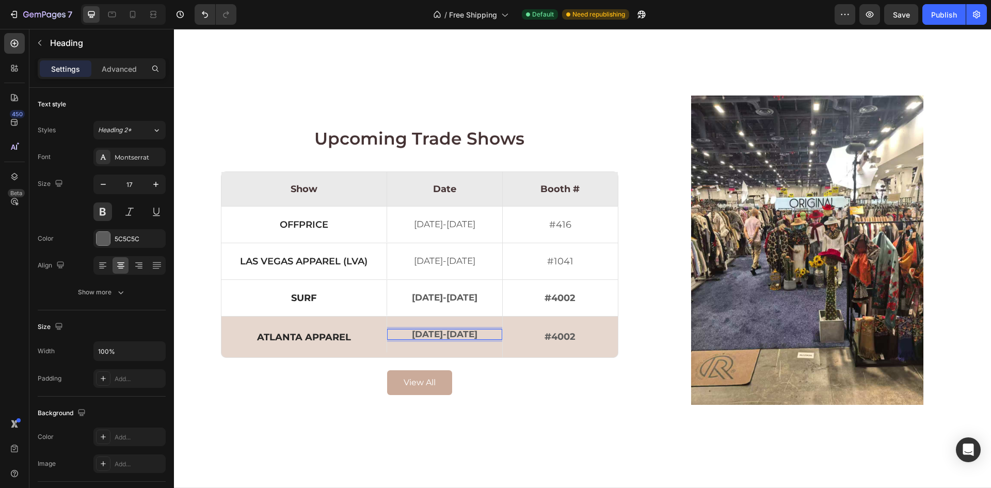
click at [441, 337] on p "[DATE]-[DATE]" at bounding box center [444, 334] width 113 height 9
click at [572, 339] on p "#4002" at bounding box center [560, 337] width 113 height 14
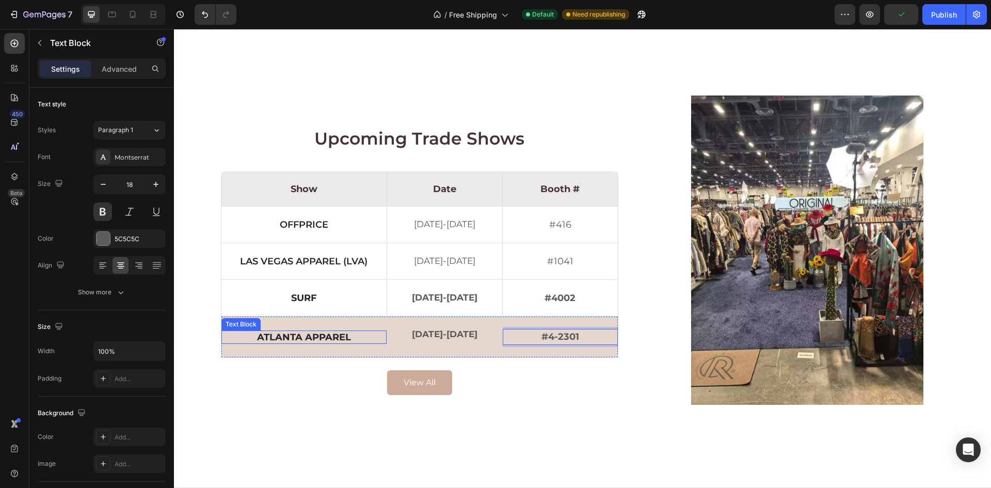
click at [332, 337] on p "Atlanta Apparel" at bounding box center [303, 336] width 161 height 9
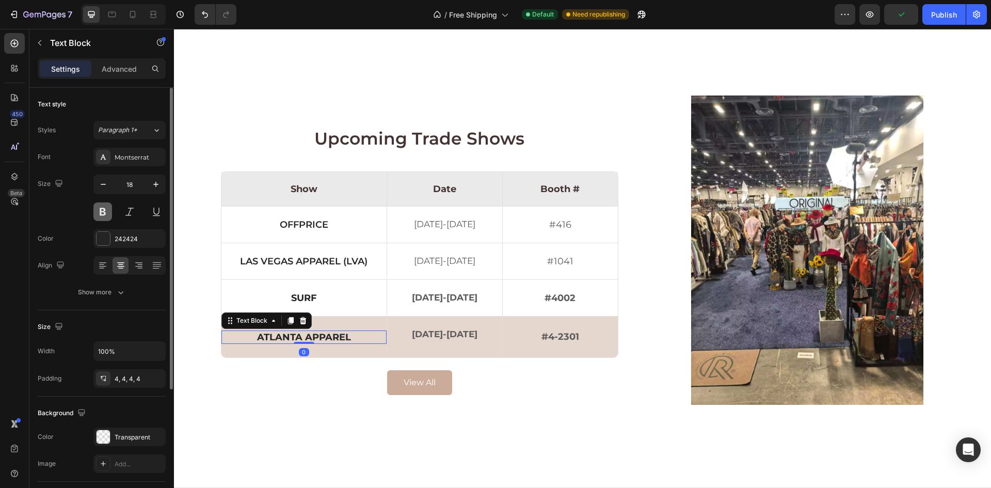
click at [108, 210] on button at bounding box center [102, 211] width 19 height 19
click at [415, 332] on p "[DATE]-[DATE]" at bounding box center [444, 334] width 113 height 9
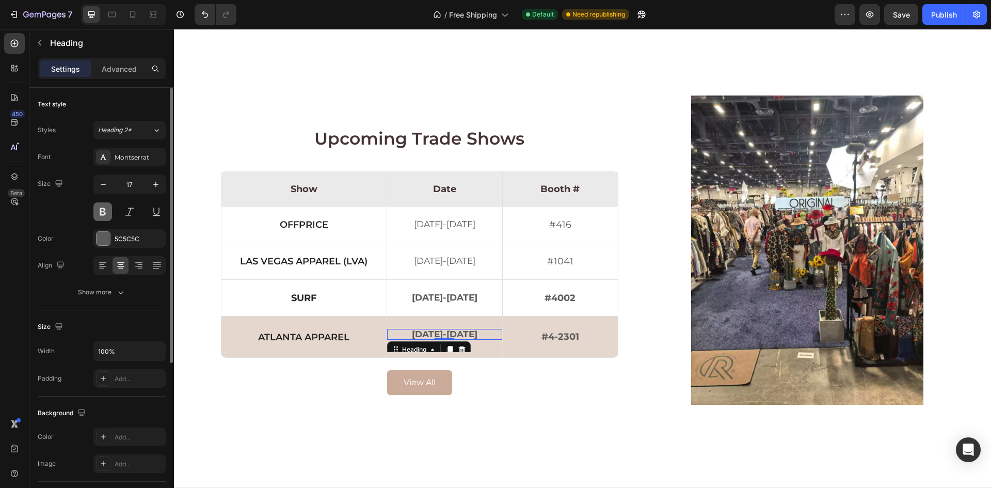
click at [96, 211] on button at bounding box center [102, 211] width 19 height 19
click at [570, 337] on p "#4-2301" at bounding box center [560, 337] width 113 height 14
click at [100, 214] on button at bounding box center [102, 211] width 19 height 19
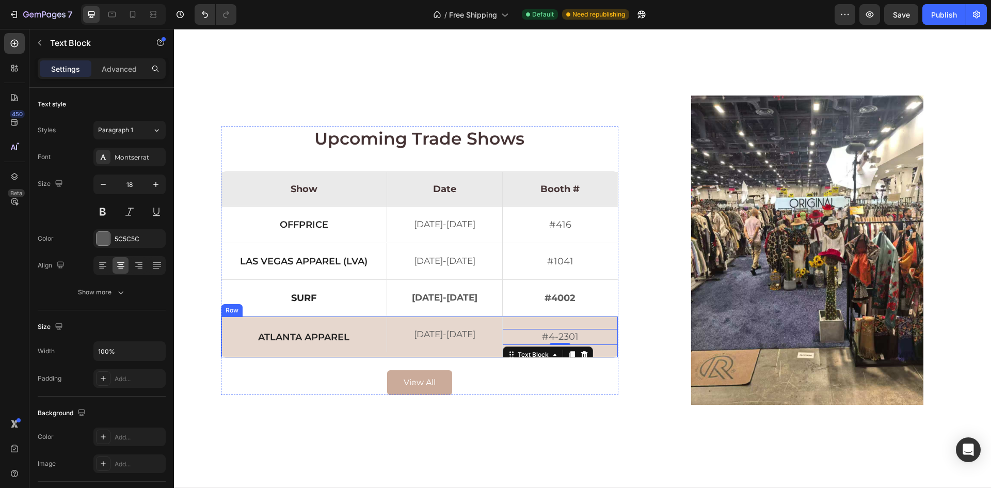
click at [340, 321] on div "Atlanta Apparel Text Block" at bounding box center [303, 336] width 165 height 41
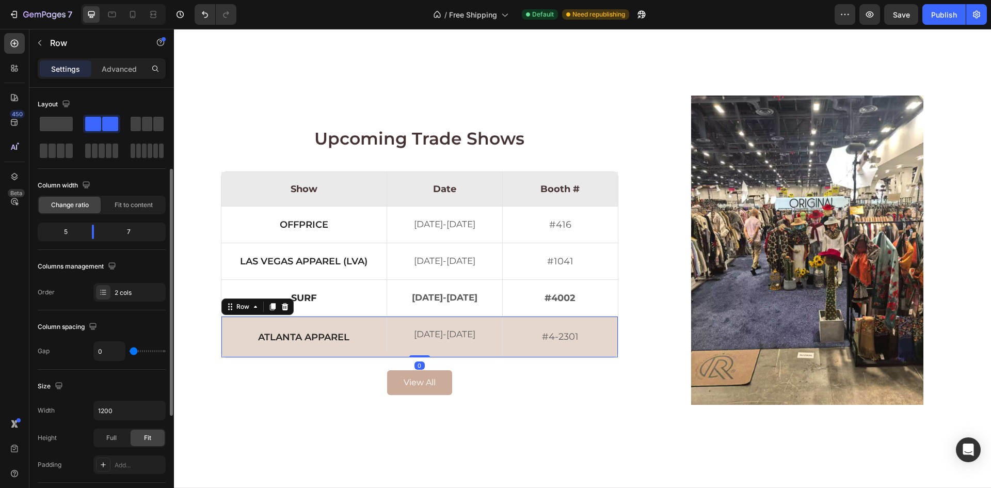
scroll to position [155, 0]
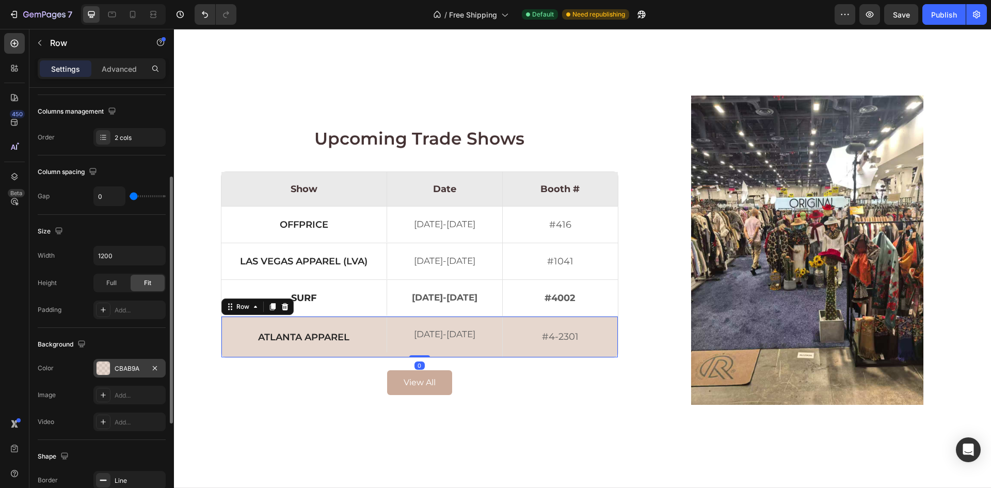
click at [132, 365] on div "CBAB9A" at bounding box center [130, 368] width 30 height 9
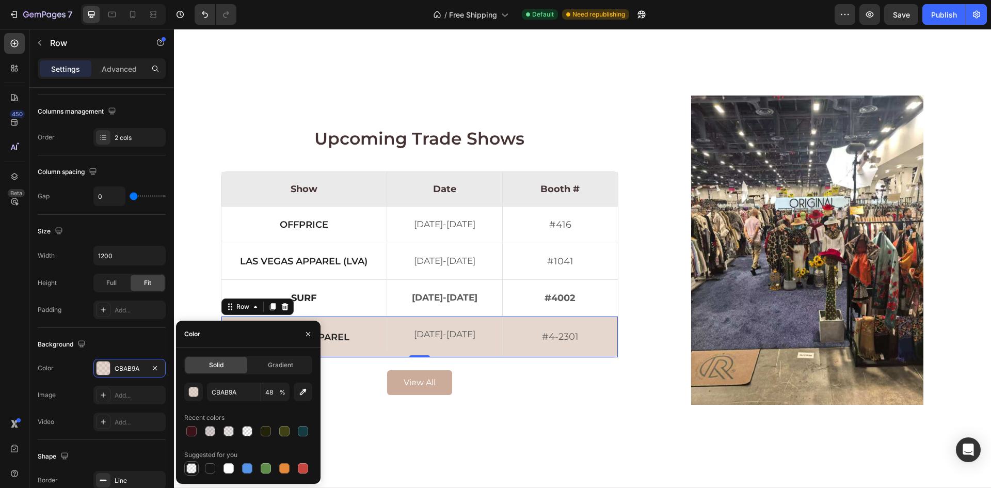
click at [190, 471] on div at bounding box center [191, 468] width 10 height 10
type input "000000"
type input "0"
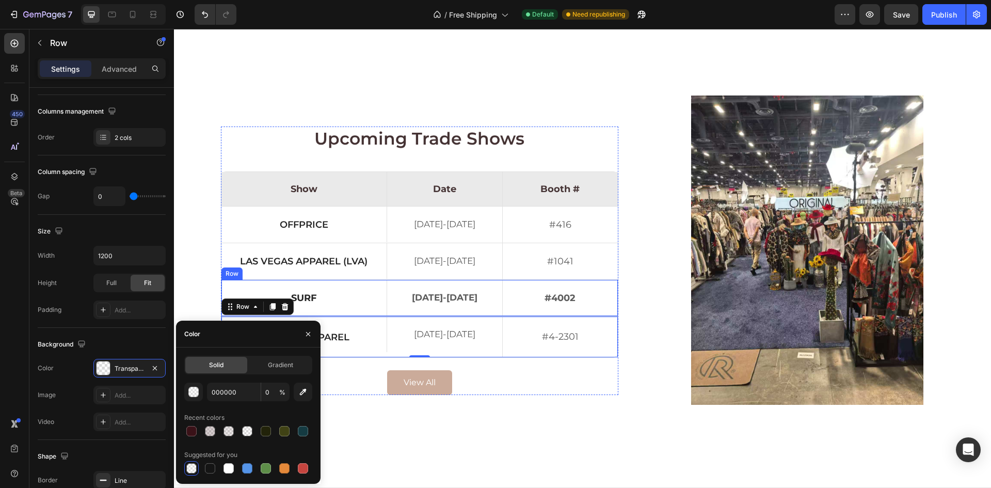
click at [373, 287] on div "Surf Text Block" at bounding box center [303, 298] width 165 height 36
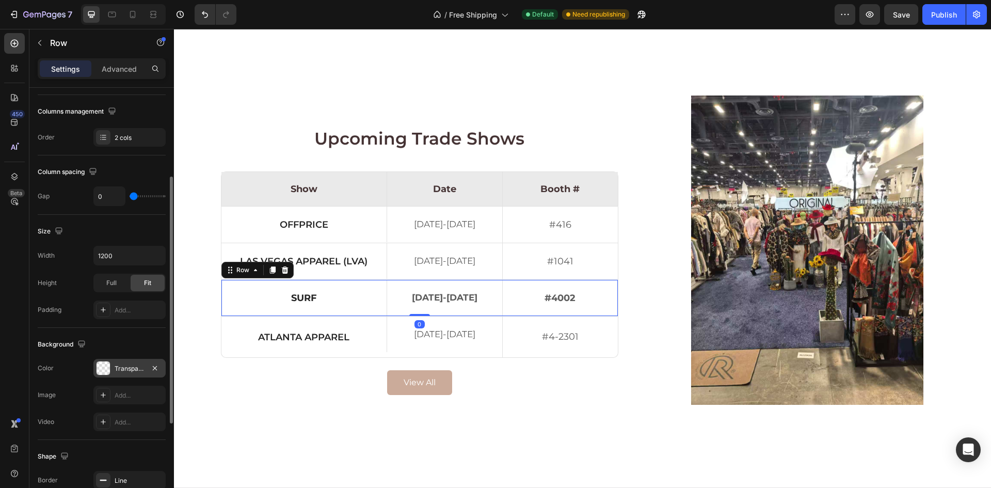
click at [125, 367] on div "Transparent" at bounding box center [130, 368] width 30 height 9
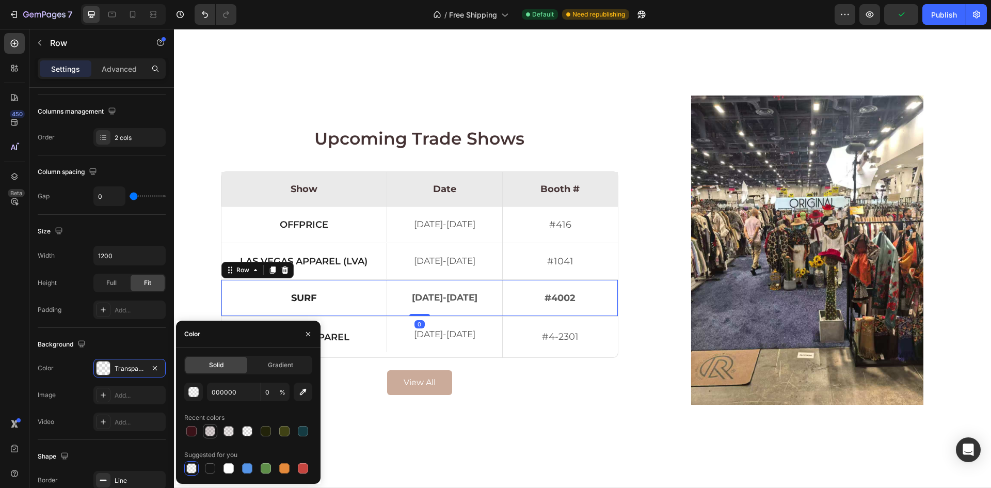
click at [213, 431] on div at bounding box center [210, 431] width 10 height 10
type input "3A1218"
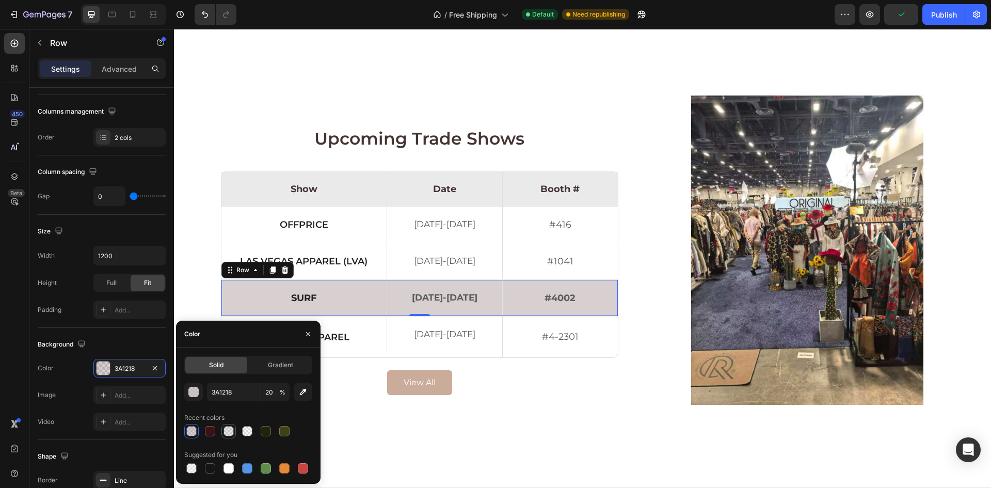
click at [223, 431] on div at bounding box center [228, 431] width 10 height 10
type input "10"
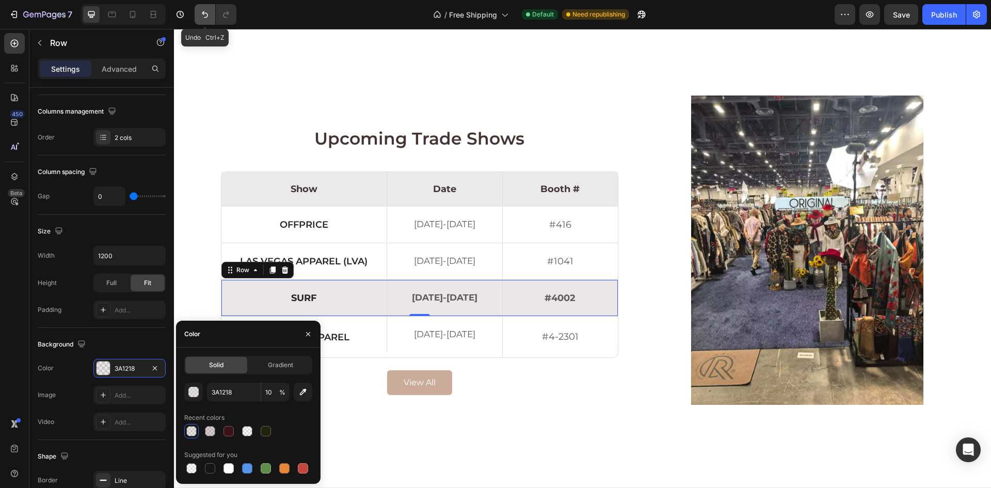
click at [200, 16] on icon "Undo/Redo" at bounding box center [205, 14] width 10 height 10
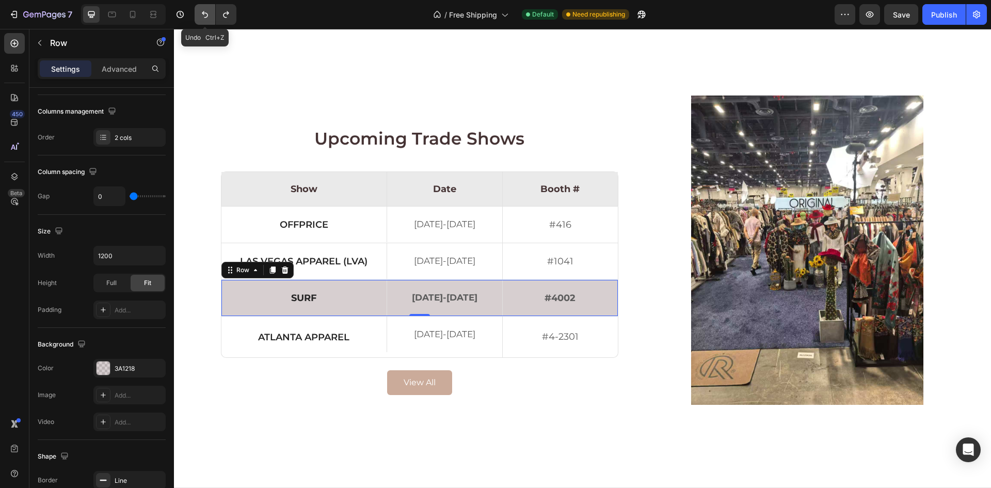
click at [200, 16] on icon "Undo/Redo" at bounding box center [205, 14] width 10 height 10
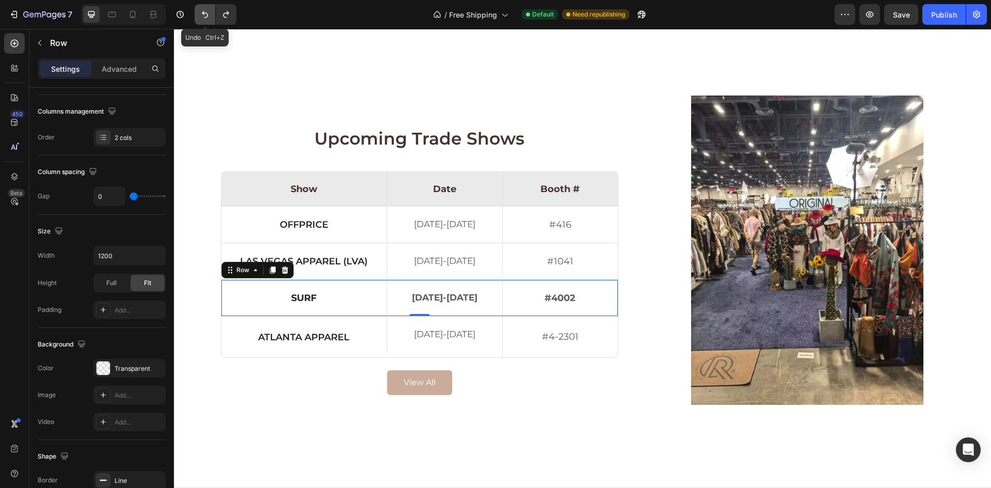
click at [200, 16] on icon "Undo/Redo" at bounding box center [205, 14] width 10 height 10
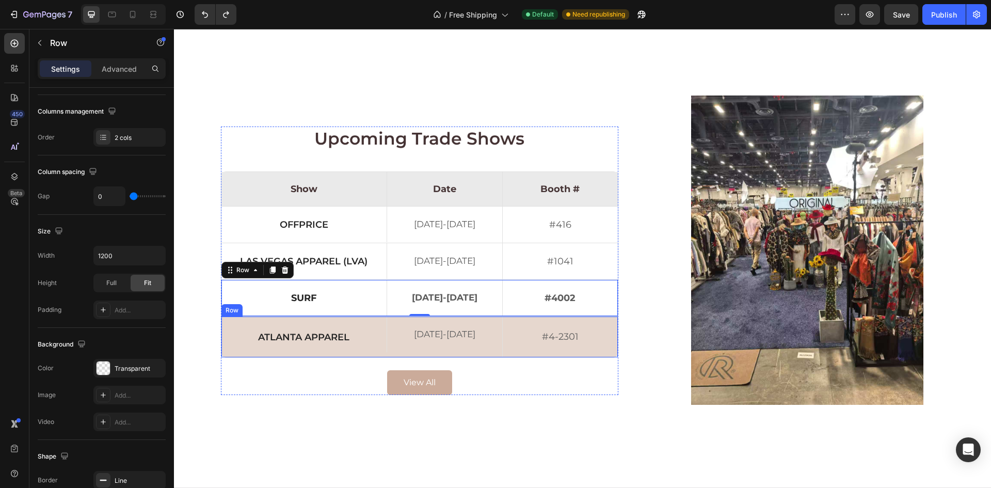
click at [261, 325] on div "Atlanta Apparel Text Block" at bounding box center [303, 336] width 165 height 41
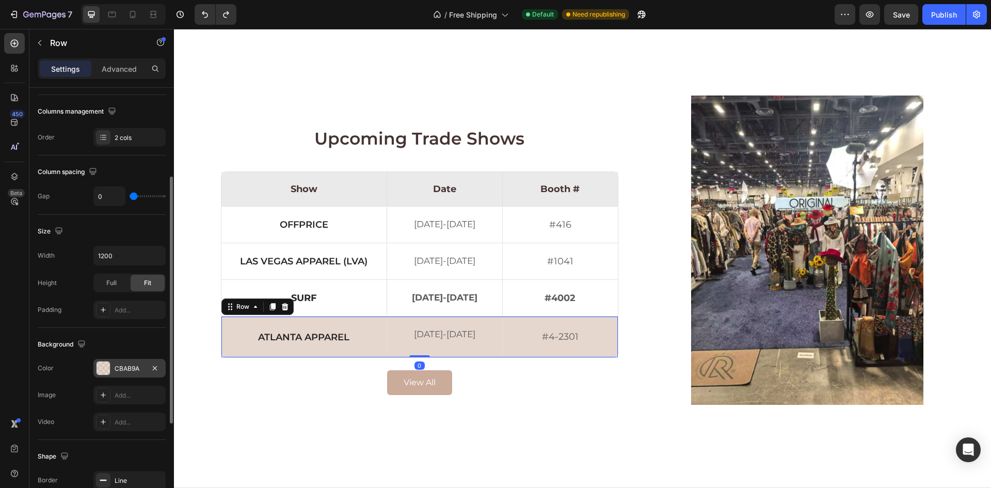
click at [115, 364] on div "CBAB9A" at bounding box center [130, 368] width 30 height 9
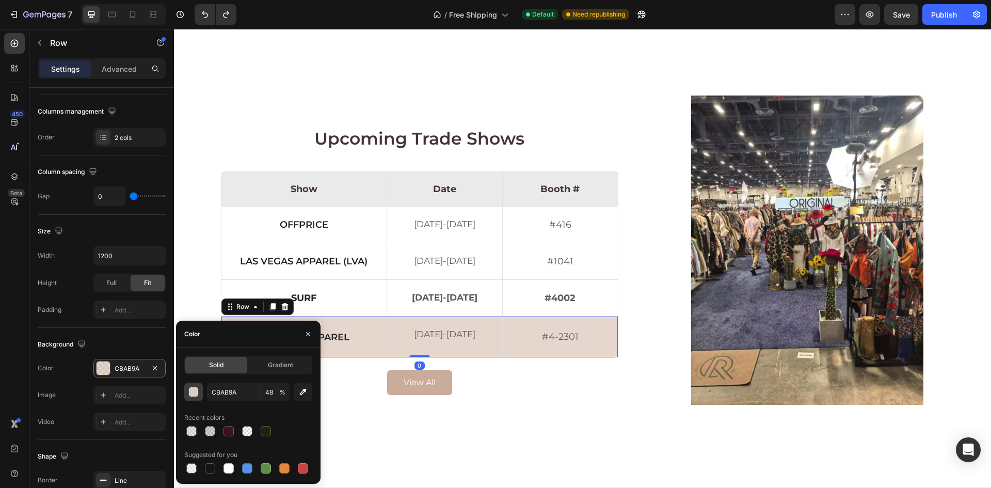
click at [196, 394] on div "button" at bounding box center [194, 392] width 10 height 10
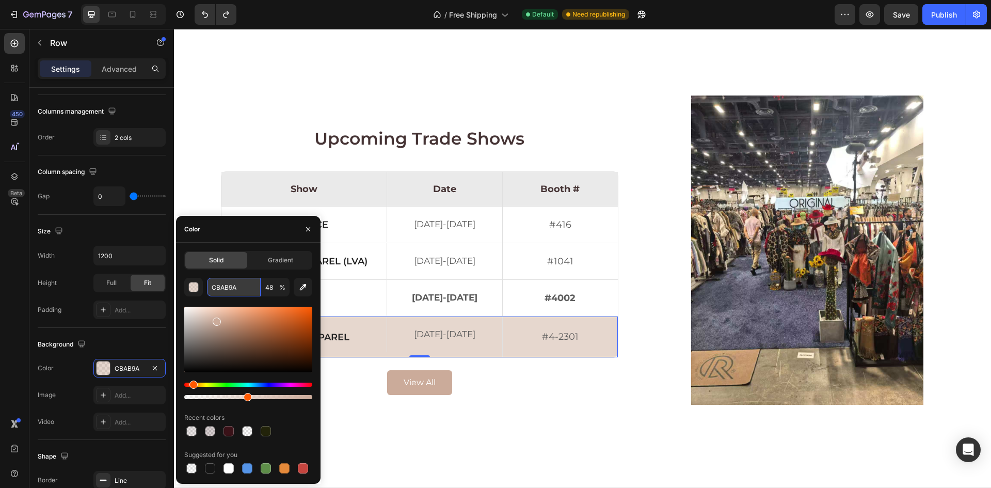
click at [223, 284] on input "CBAB9A" at bounding box center [234, 287] width 54 height 19
click at [375, 284] on div "Surf Text Block" at bounding box center [303, 298] width 165 height 36
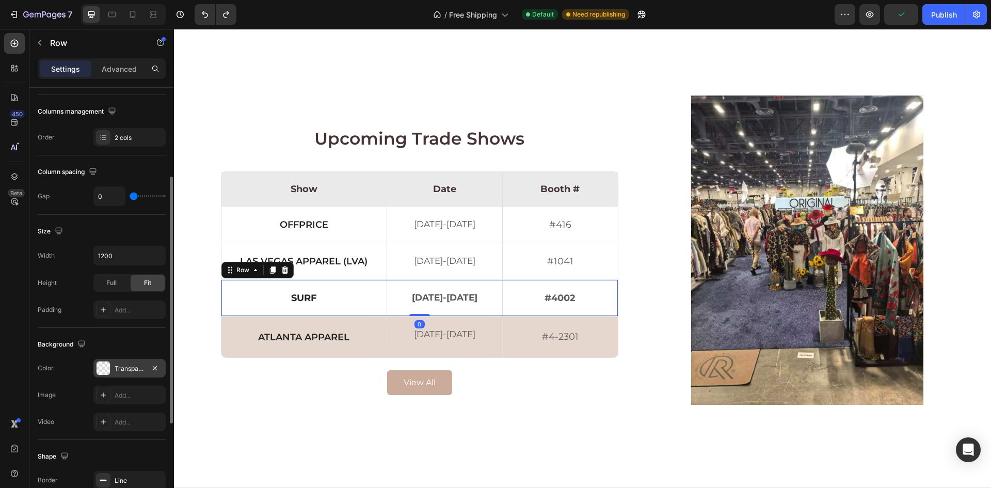
click at [113, 367] on div "Transparent" at bounding box center [129, 368] width 72 height 19
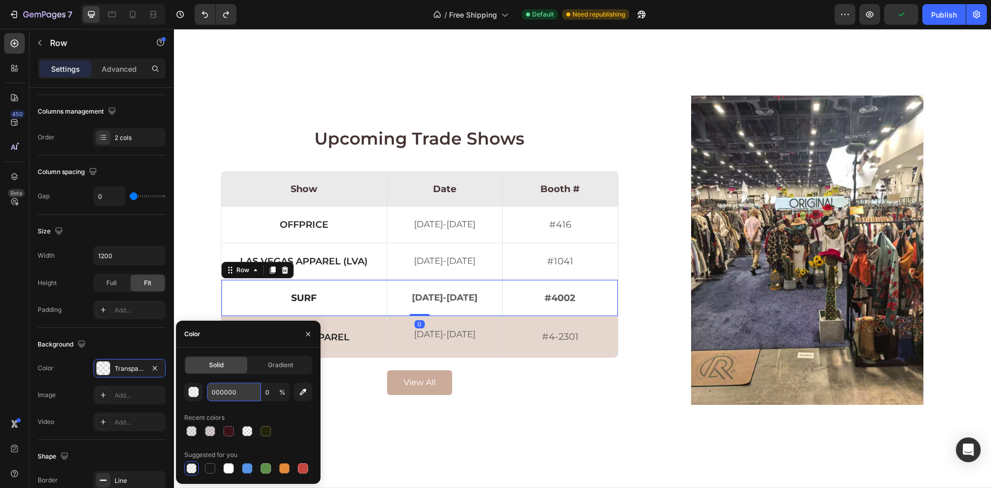
click at [217, 394] on input "000000" at bounding box center [234, 391] width 54 height 19
paste input "CBAB9A"
type input "CBAB9A"
click at [269, 393] on input "0" at bounding box center [275, 391] width 28 height 19
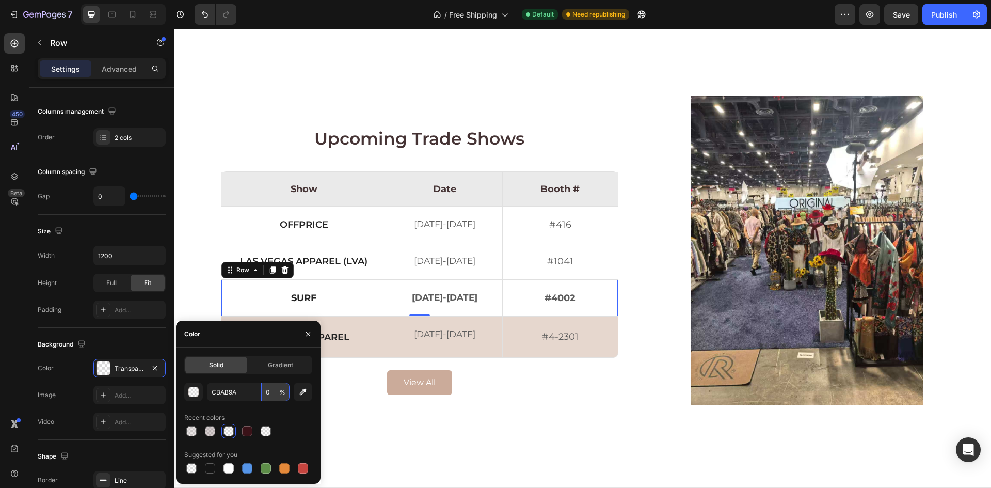
click at [269, 393] on input "0" at bounding box center [275, 391] width 28 height 19
type input "48"
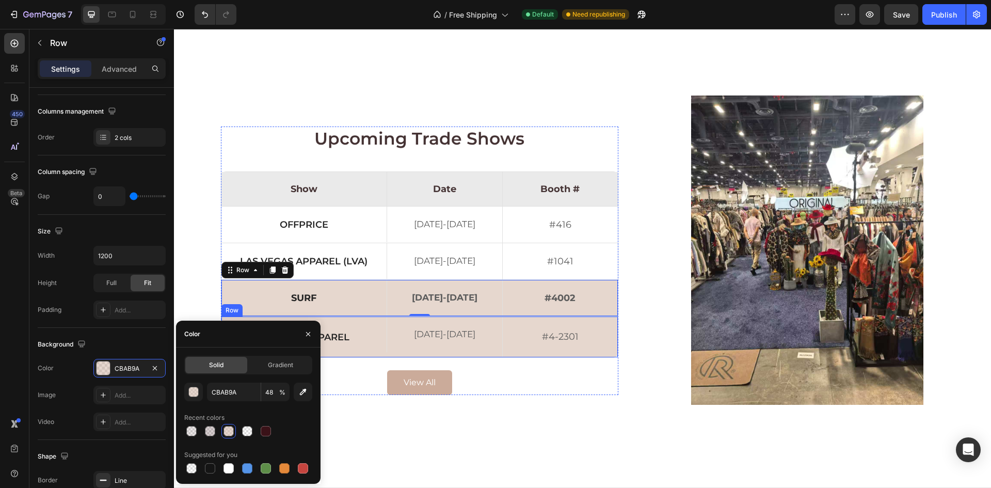
click at [363, 350] on div "Atlanta Apparel Text Block" at bounding box center [303, 336] width 165 height 41
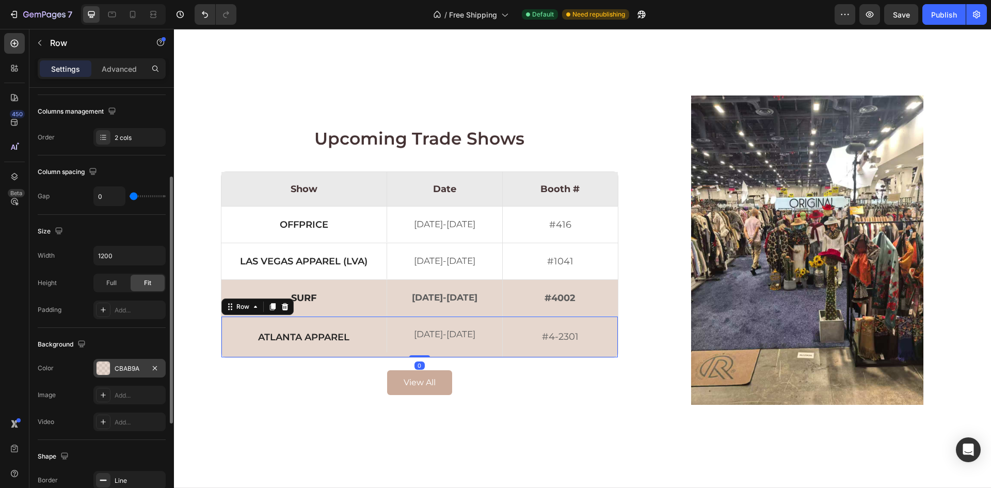
click at [130, 365] on div "CBAB9A" at bounding box center [130, 368] width 30 height 9
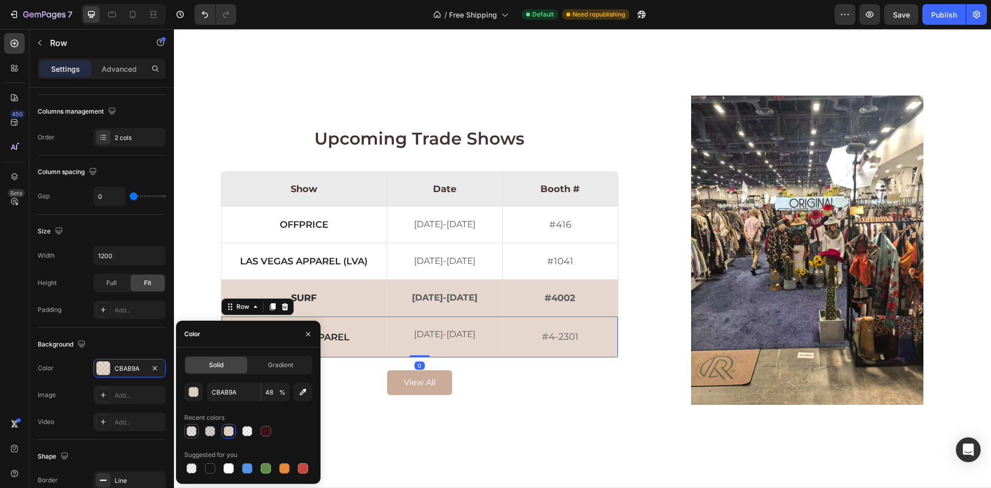
click at [190, 427] on div at bounding box center [191, 431] width 10 height 10
type input "3A1218"
type input "10"
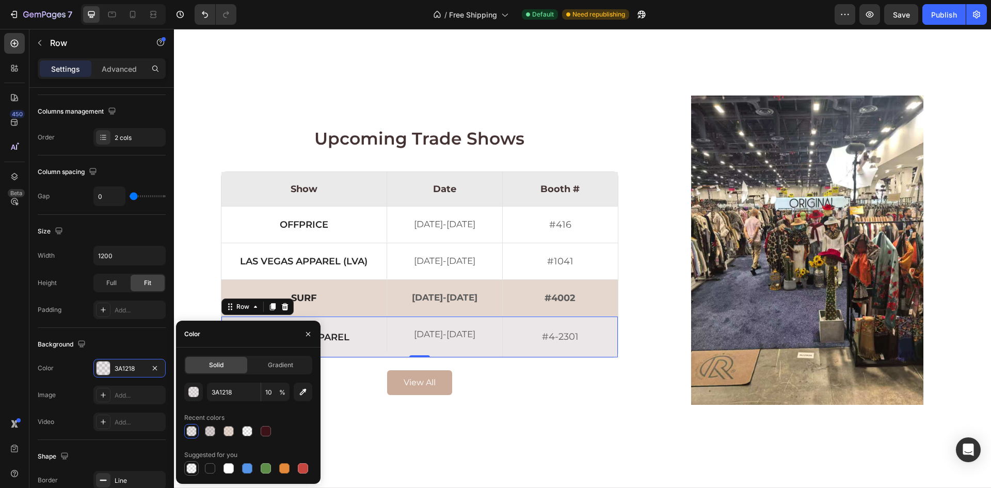
click at [189, 473] on div at bounding box center [191, 468] width 12 height 12
type input "000000"
type input "0"
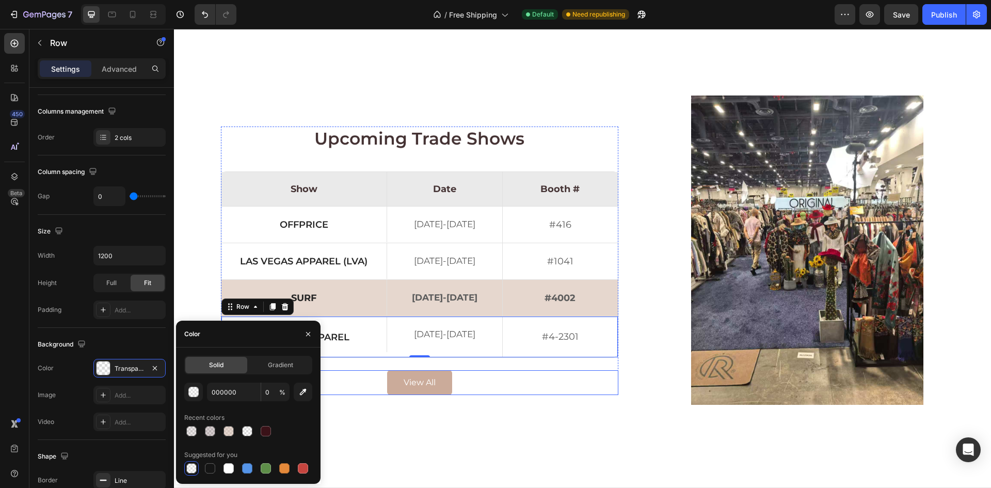
click at [366, 388] on div "View All Button" at bounding box center [419, 382] width 397 height 25
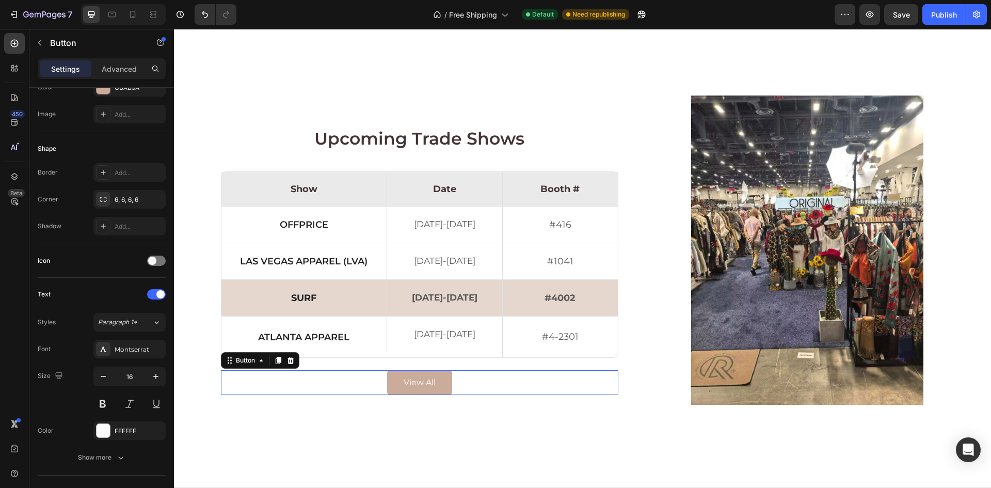
scroll to position [0, 0]
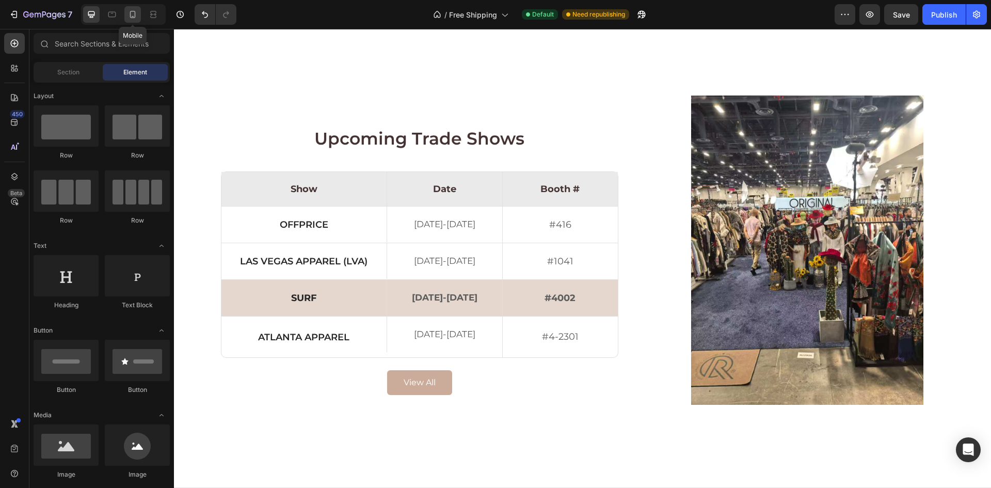
click at [130, 18] on icon at bounding box center [132, 14] width 10 height 10
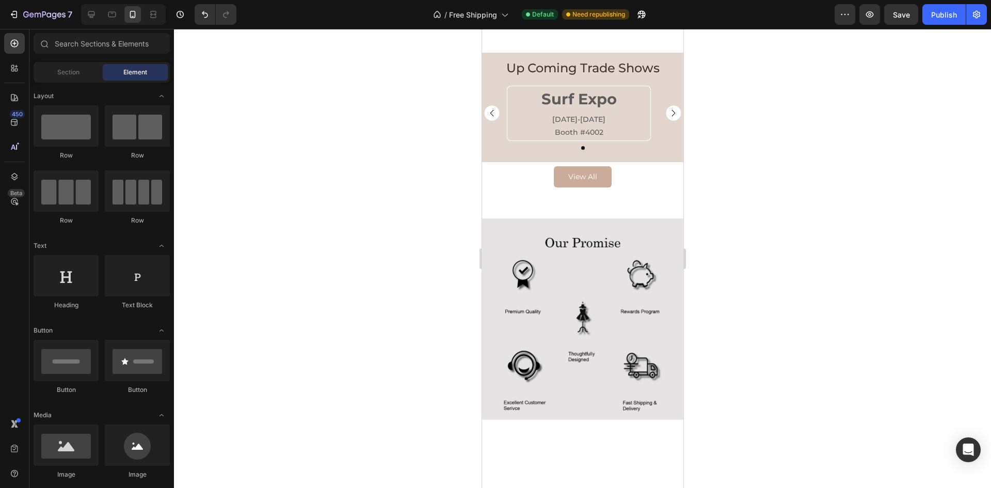
scroll to position [986, 0]
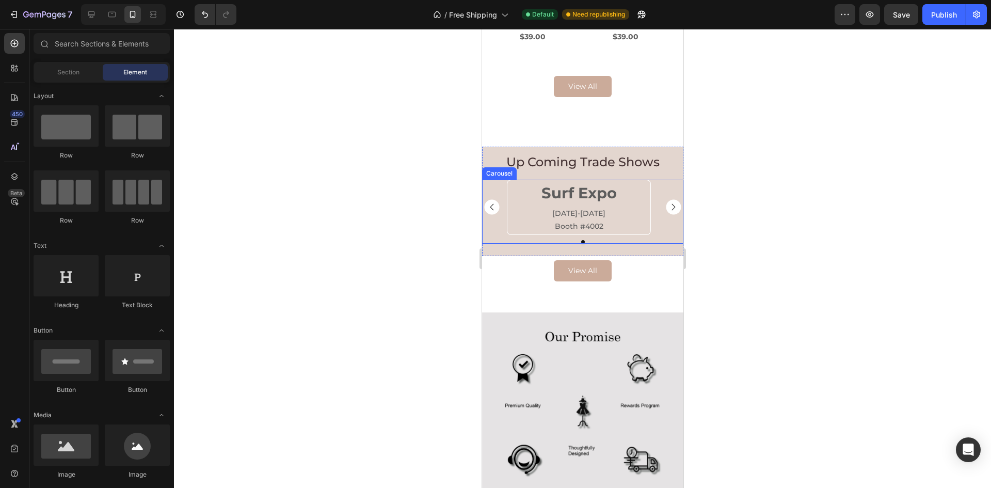
click at [656, 182] on div "Surf Expo Heading [DATE]-[DATE] Booth #4002 Text Block" at bounding box center [581, 207] width 201 height 55
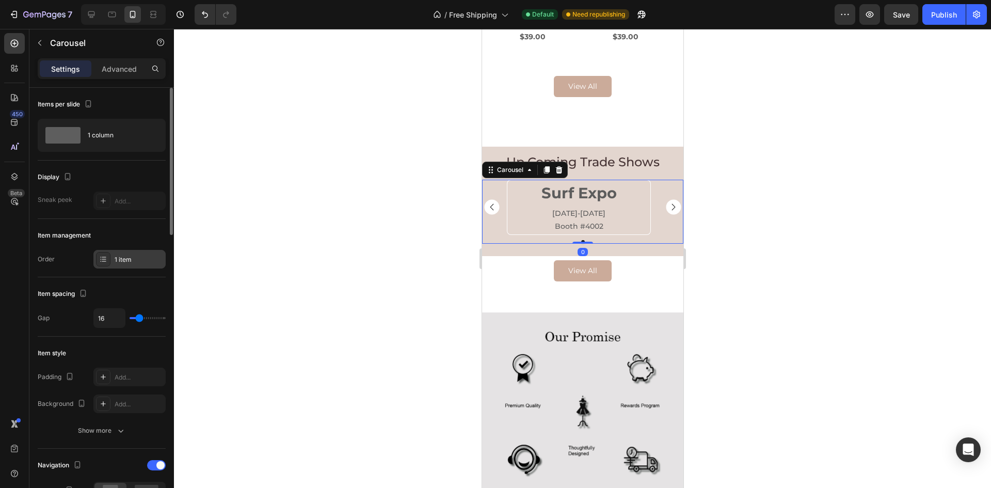
click at [105, 264] on div at bounding box center [103, 259] width 14 height 14
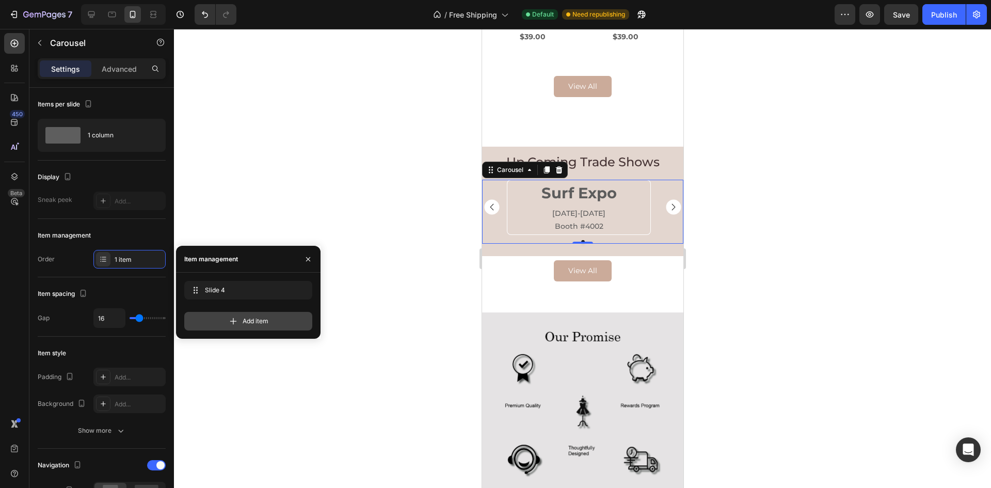
click at [245, 316] on span "Add item" at bounding box center [256, 320] width 26 height 9
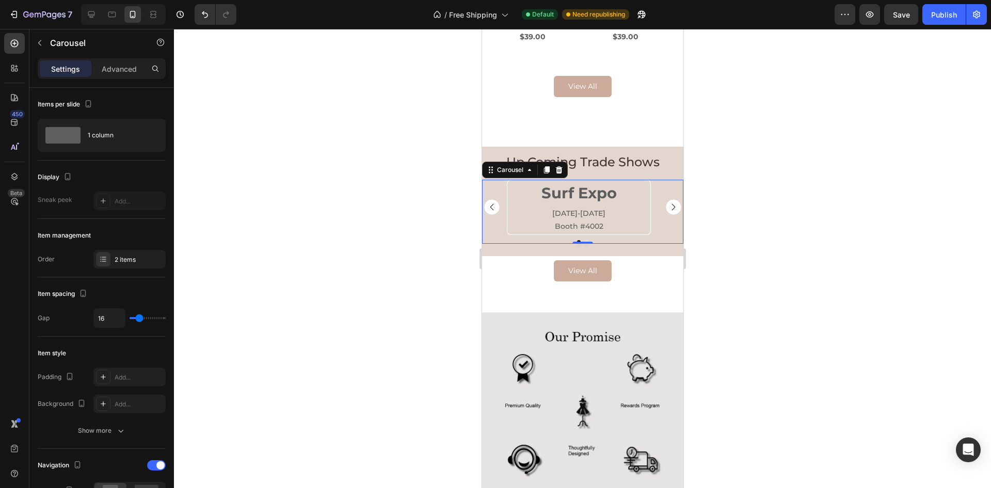
click at [670, 204] on rect "Carousel Next Arrow" at bounding box center [672, 207] width 15 height 15
click at [495, 208] on rect "Carousel Back Arrow" at bounding box center [491, 207] width 15 height 15
click at [648, 194] on h2 "Surf Expo" at bounding box center [578, 193] width 143 height 26
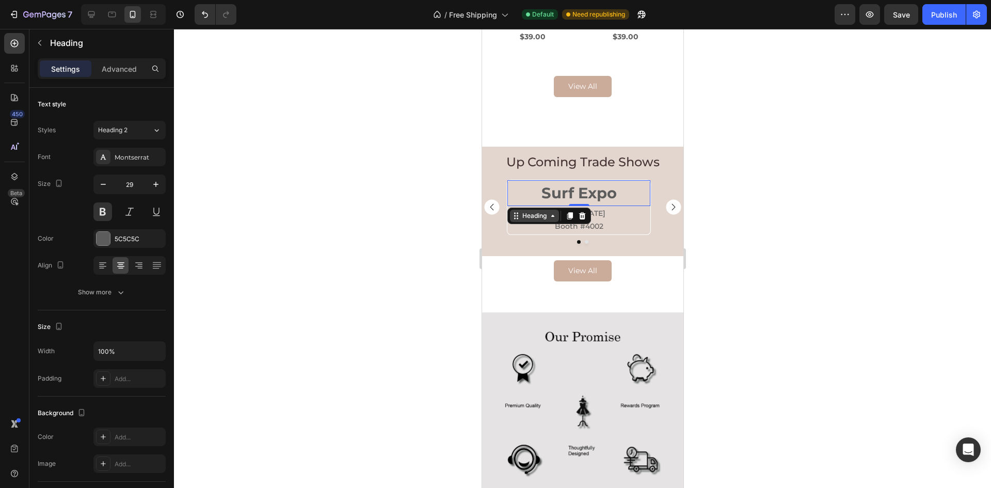
click at [526, 210] on div "Heading" at bounding box center [533, 216] width 49 height 12
click at [568, 216] on icon at bounding box center [570, 215] width 6 height 7
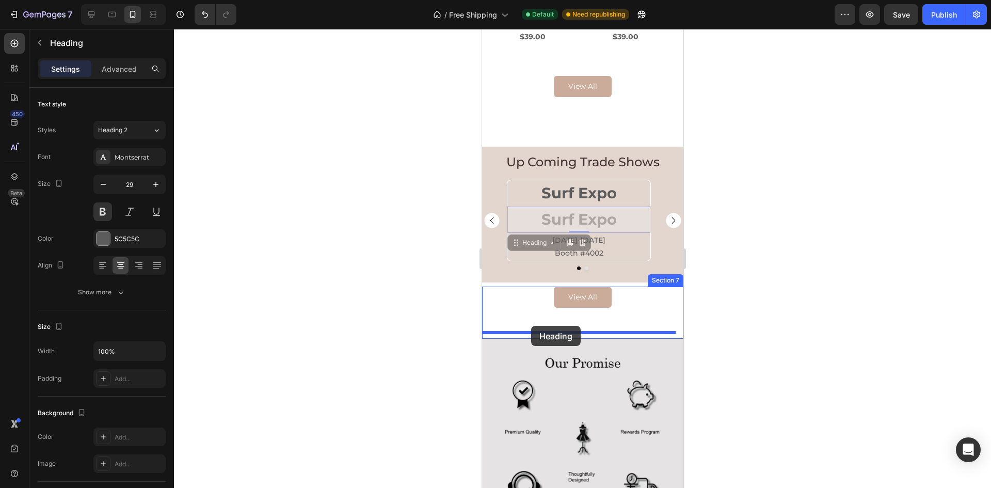
drag, startPoint x: 512, startPoint y: 241, endPoint x: 530, endPoint y: 326, distance: 86.5
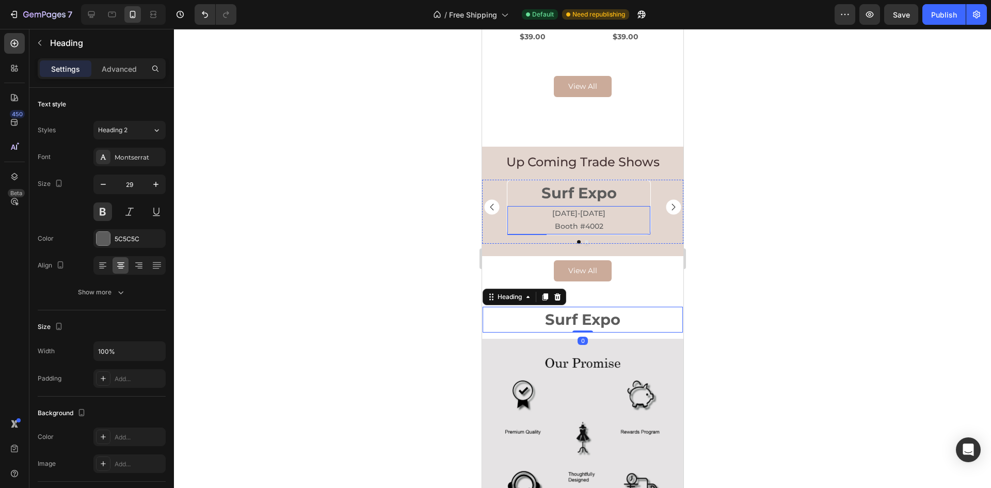
click at [580, 214] on p "[DATE]-[DATE]" at bounding box center [578, 213] width 141 height 13
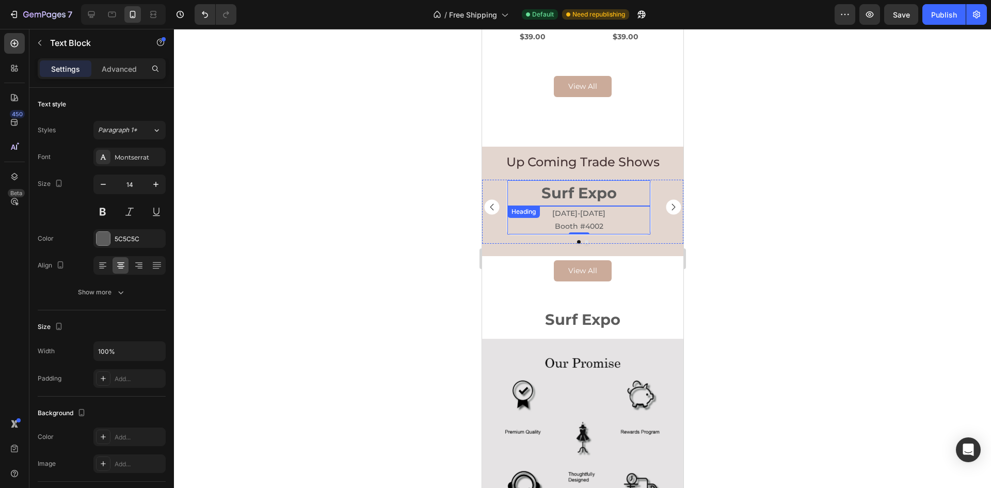
click at [533, 211] on div "Heading" at bounding box center [523, 211] width 28 height 9
click at [565, 217] on icon at bounding box center [569, 216] width 8 height 8
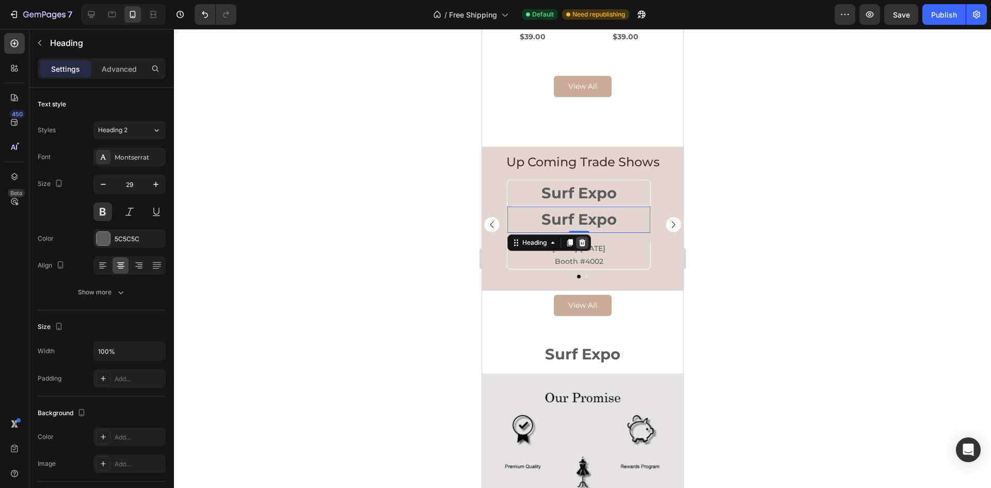
click at [577, 243] on div at bounding box center [581, 242] width 12 height 12
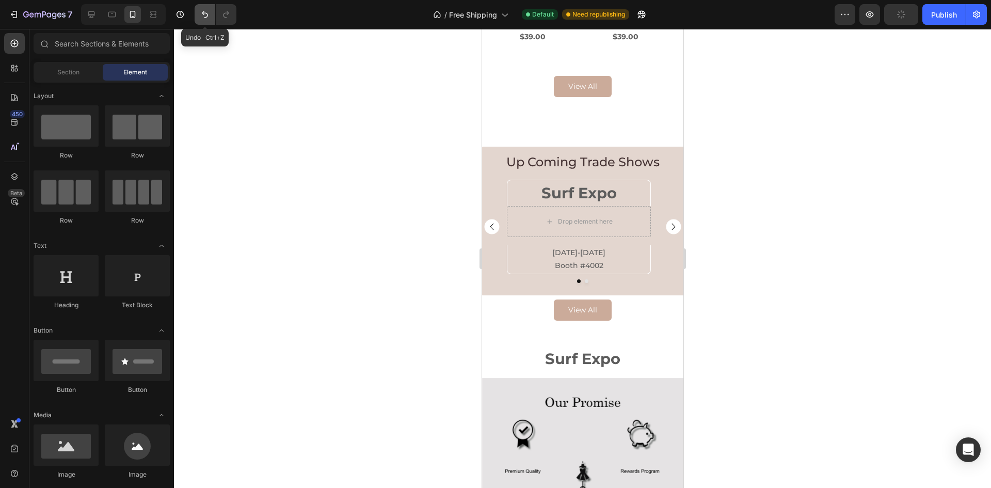
click at [212, 19] on button "Undo/Redo" at bounding box center [205, 14] width 21 height 21
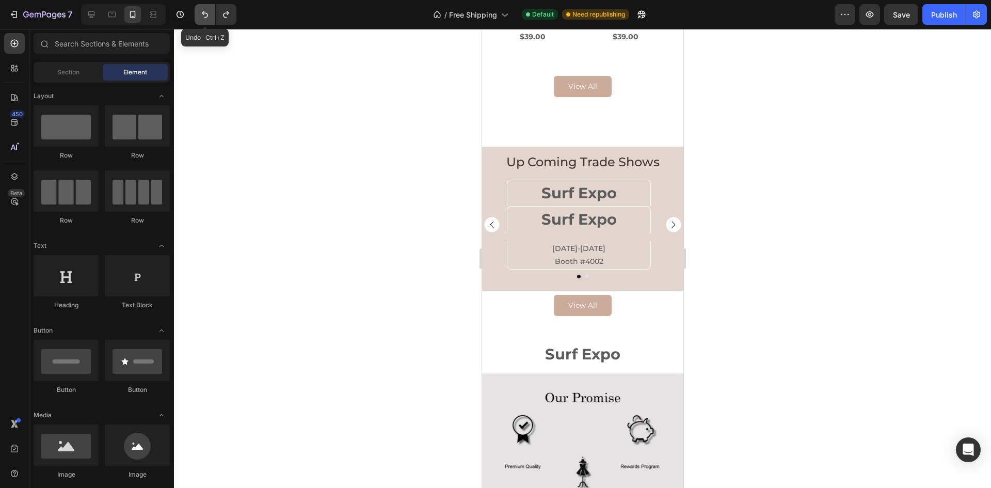
click at [212, 19] on button "Undo/Redo" at bounding box center [205, 14] width 21 height 21
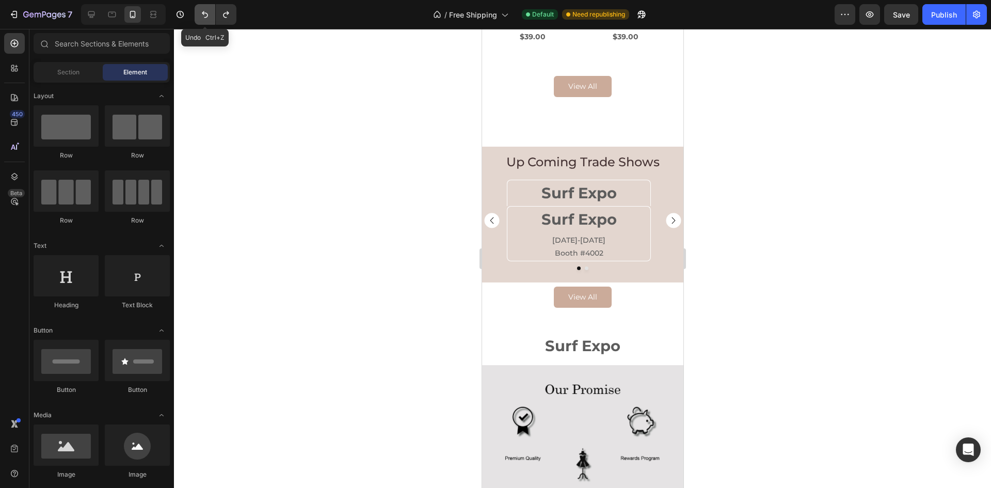
click at [212, 19] on button "Undo/Redo" at bounding box center [205, 14] width 21 height 21
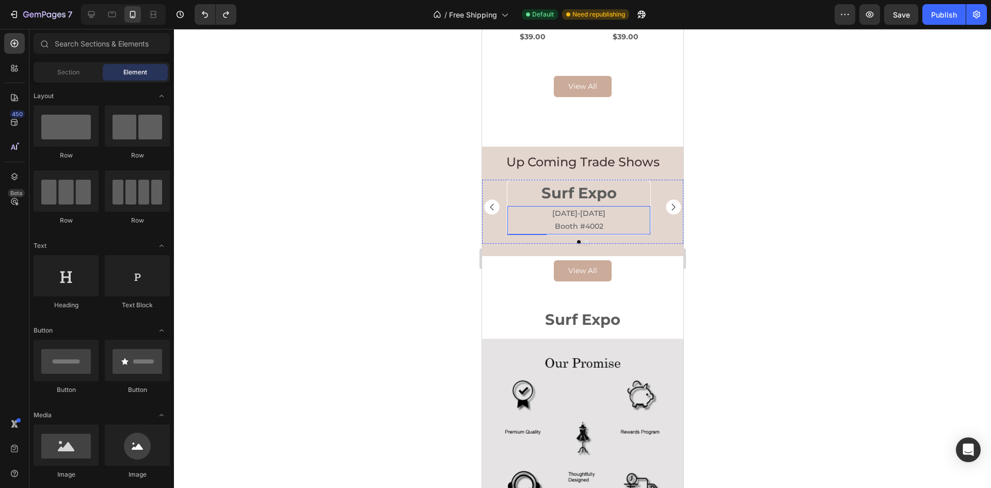
click at [602, 221] on p "Booth #4002" at bounding box center [578, 226] width 141 height 13
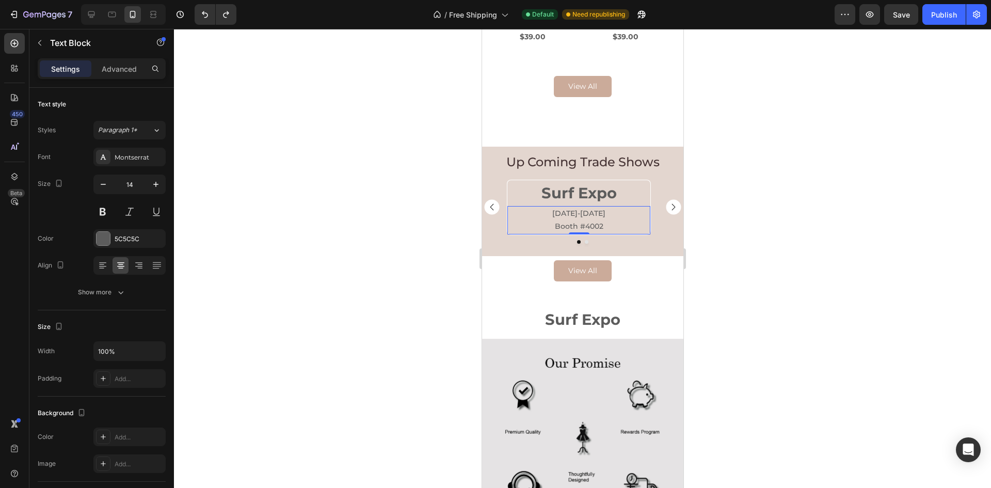
click at [586, 214] on p "[DATE]-[DATE]" at bounding box center [578, 213] width 141 height 13
click at [581, 221] on p "Booth #4002" at bounding box center [578, 226] width 141 height 13
click at [655, 274] on div "View All Button" at bounding box center [581, 270] width 201 height 21
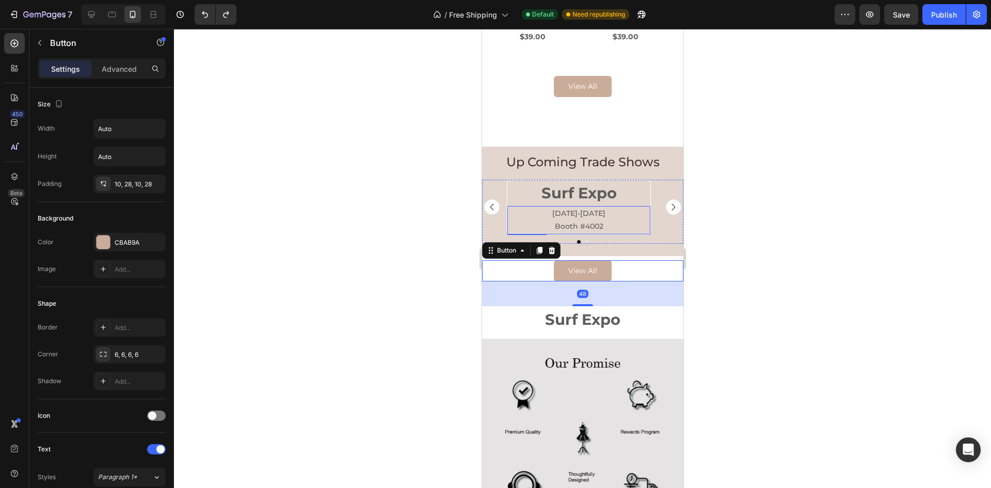
click at [615, 224] on p "Booth #4002" at bounding box center [578, 226] width 141 height 13
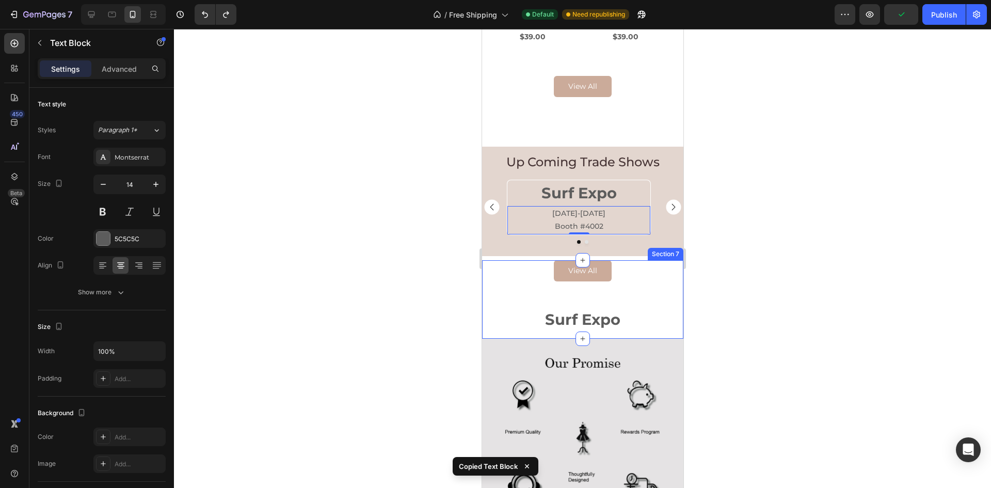
click at [612, 303] on div "View All Button" at bounding box center [581, 283] width 201 height 46
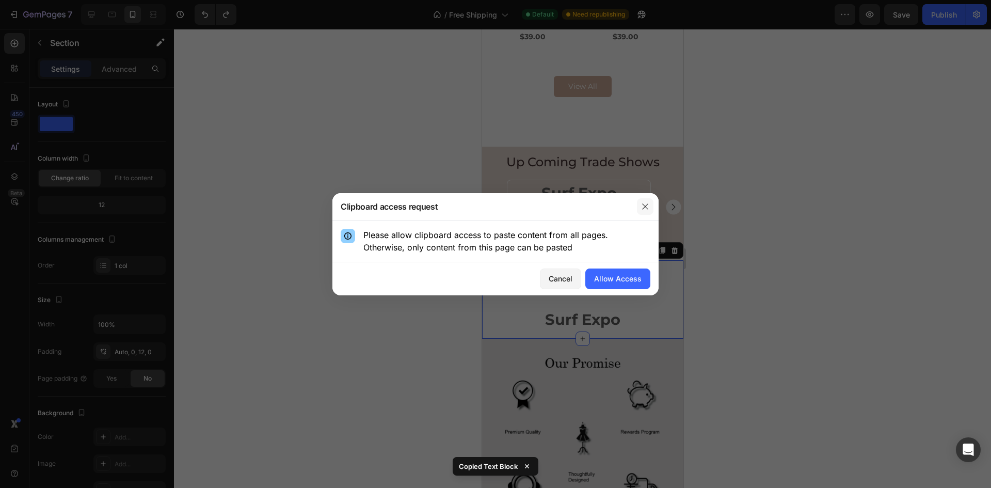
click at [645, 207] on icon "button" at bounding box center [645, 206] width 8 height 8
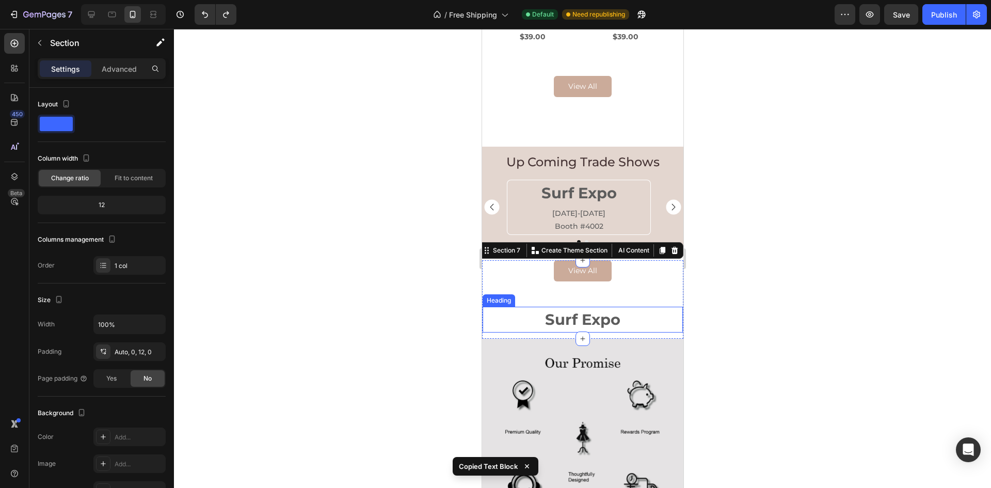
click at [582, 306] on div "Surf Expo Heading" at bounding box center [581, 319] width 201 height 26
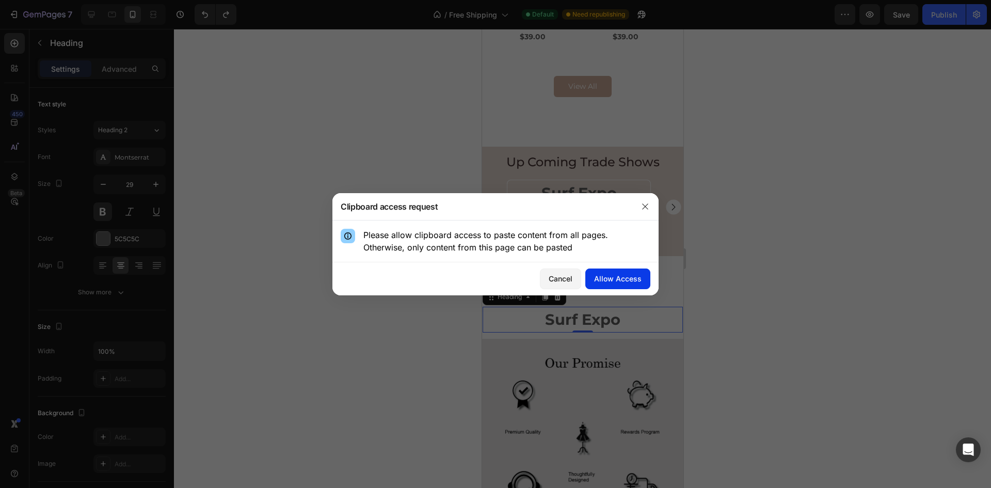
click at [608, 286] on button "Allow Access" at bounding box center [617, 278] width 65 height 21
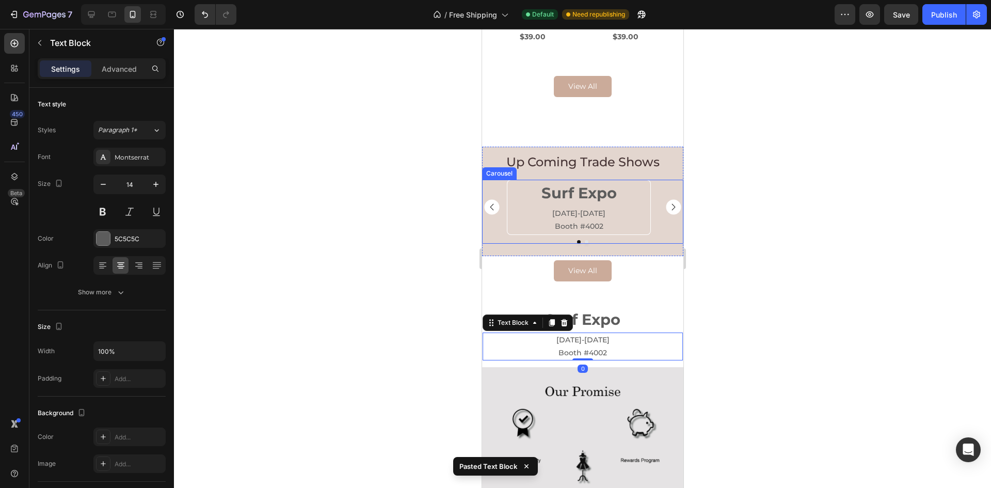
click at [669, 203] on rect "Carousel Next Arrow" at bounding box center [672, 207] width 15 height 15
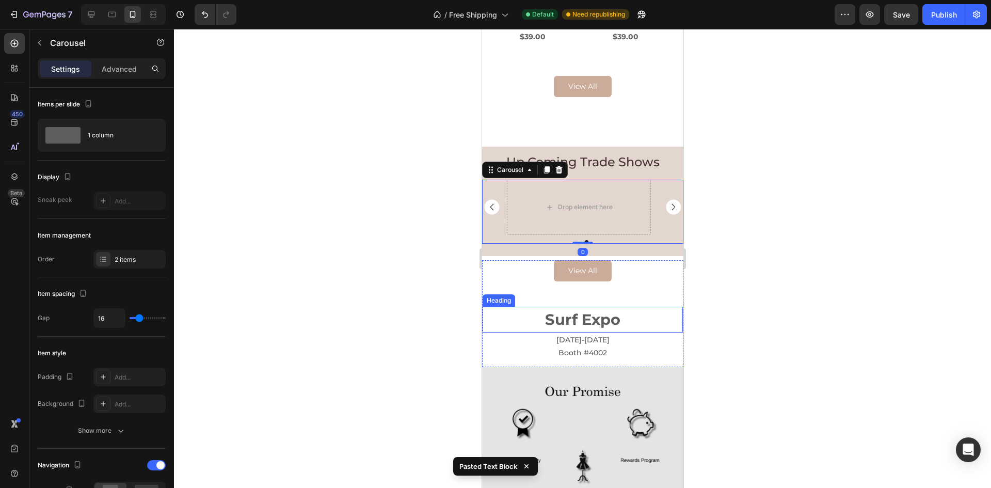
click at [600, 326] on h2 "Surf Expo" at bounding box center [582, 320] width 200 height 26
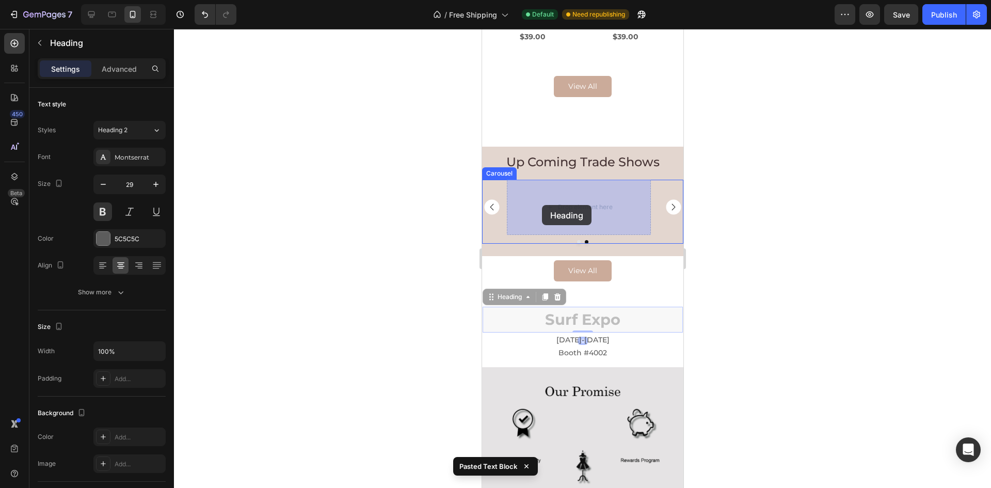
drag, startPoint x: 497, startPoint y: 299, endPoint x: 541, endPoint y: 206, distance: 102.5
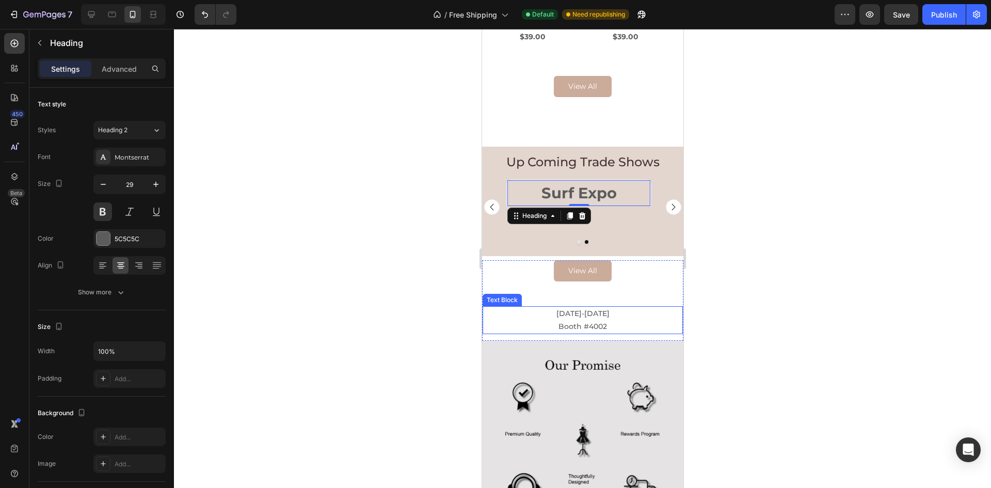
click at [593, 321] on p "Booth #4002" at bounding box center [582, 326] width 198 height 13
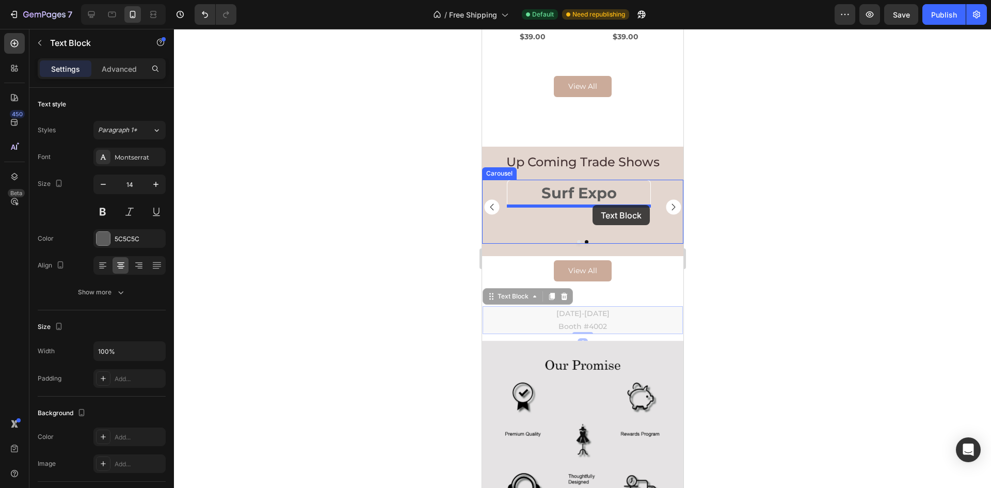
drag, startPoint x: 494, startPoint y: 295, endPoint x: 592, endPoint y: 205, distance: 132.6
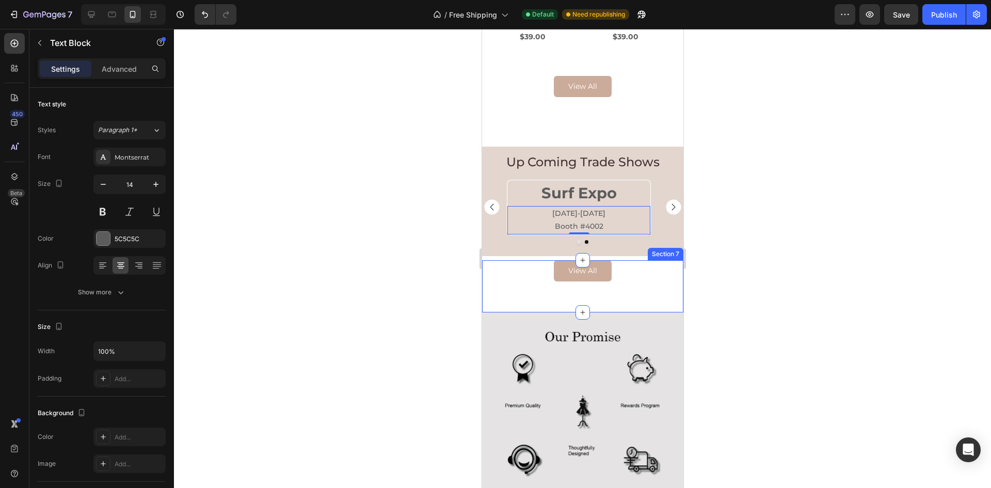
click at [636, 283] on div "View All Button" at bounding box center [581, 283] width 201 height 46
click at [586, 190] on h2 "Surf Expo" at bounding box center [578, 193] width 143 height 26
click at [586, 190] on p "Surf Expo" at bounding box center [578, 193] width 141 height 24
click at [578, 215] on p "[DATE]-[DATE]" at bounding box center [578, 213] width 141 height 13
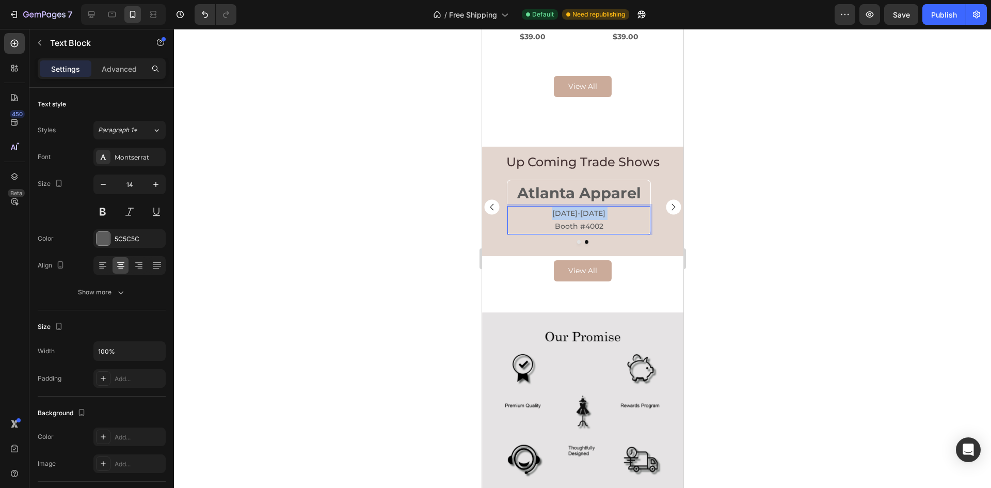
click at [578, 215] on p "[DATE]-[DATE]" at bounding box center [578, 213] width 141 height 13
click at [611, 226] on p "Booth #4002" at bounding box center [578, 226] width 141 height 13
click at [630, 260] on div "View All Button" at bounding box center [581, 270] width 201 height 21
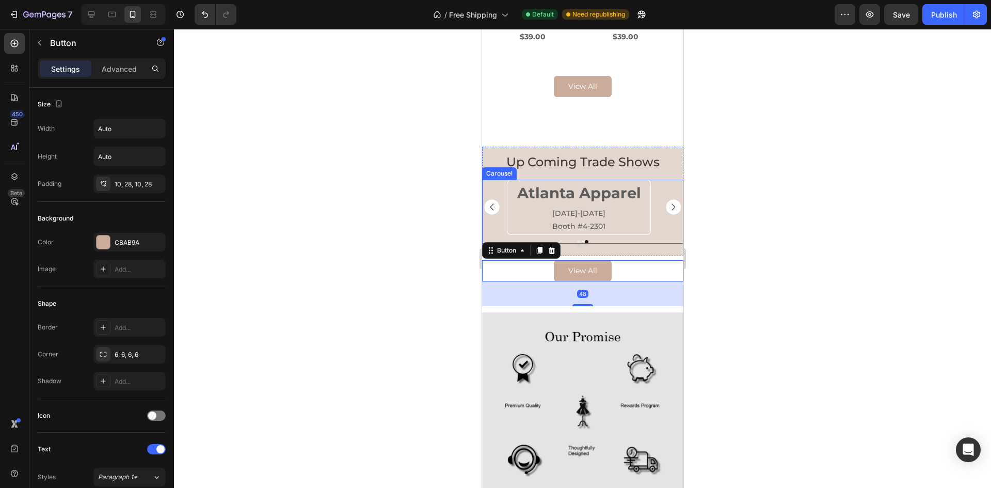
click at [665, 206] on rect "Carousel Next Arrow" at bounding box center [672, 207] width 15 height 15
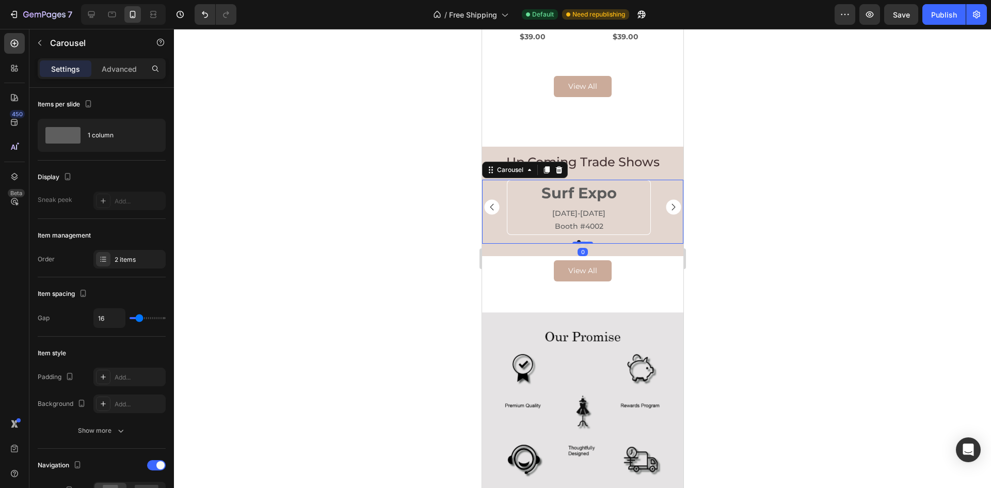
click at [665, 206] on rect "Carousel Next Arrow" at bounding box center [672, 207] width 15 height 15
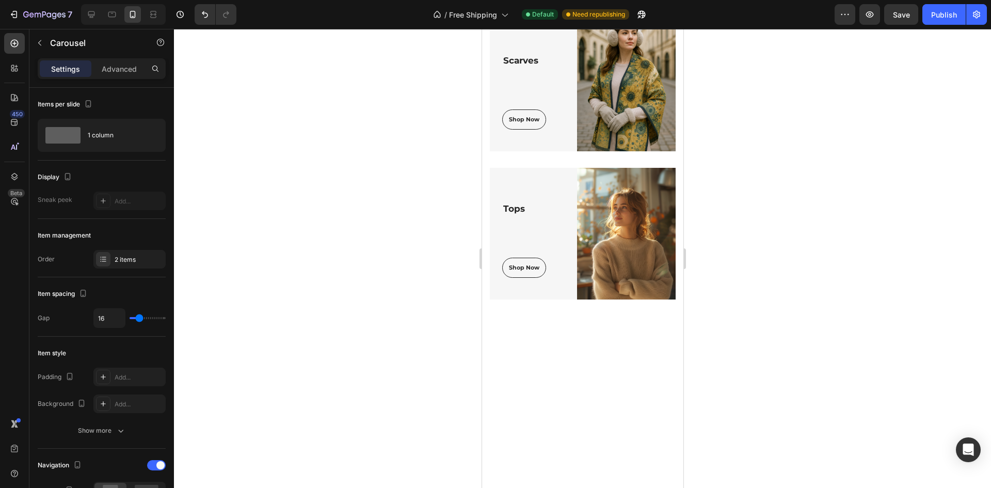
scroll to position [0, 0]
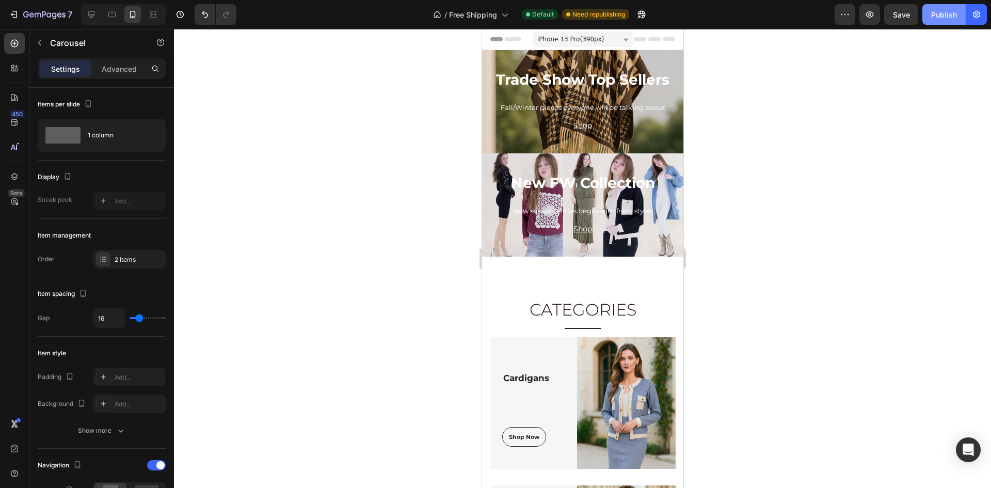
click at [949, 21] on button "Publish" at bounding box center [943, 14] width 43 height 21
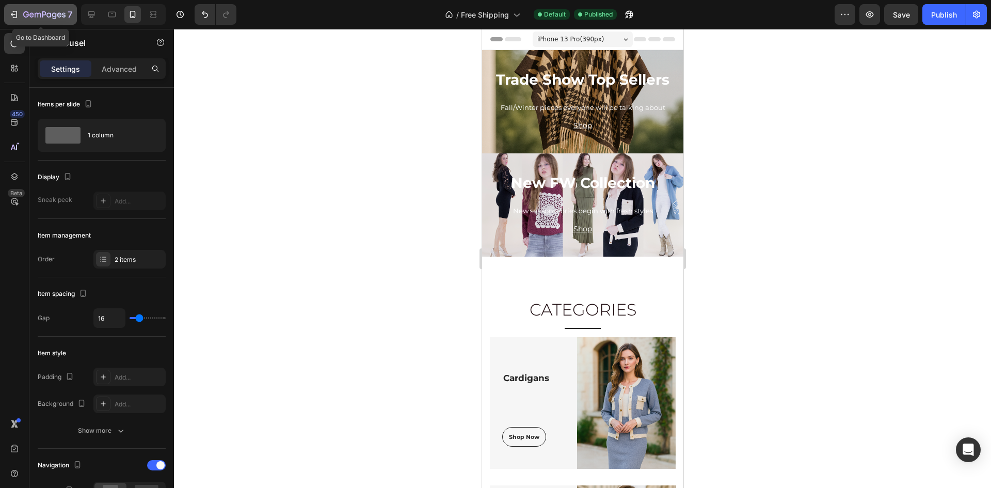
click at [6, 19] on button "7" at bounding box center [40, 14] width 73 height 21
